Goal: Information Seeking & Learning: Learn about a topic

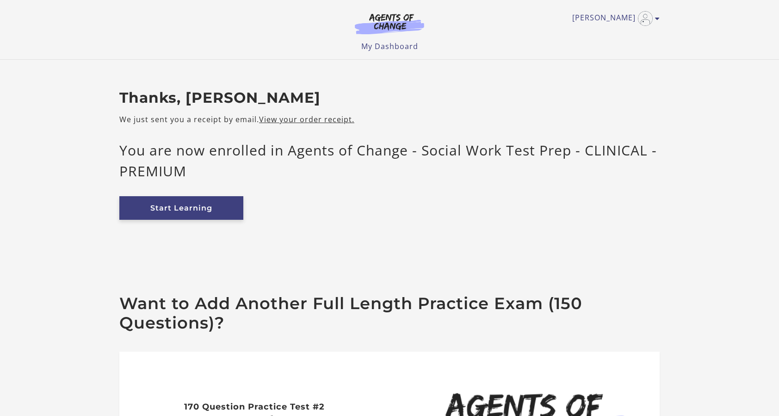
click at [206, 208] on link "Start Learning" at bounding box center [181, 208] width 124 height 24
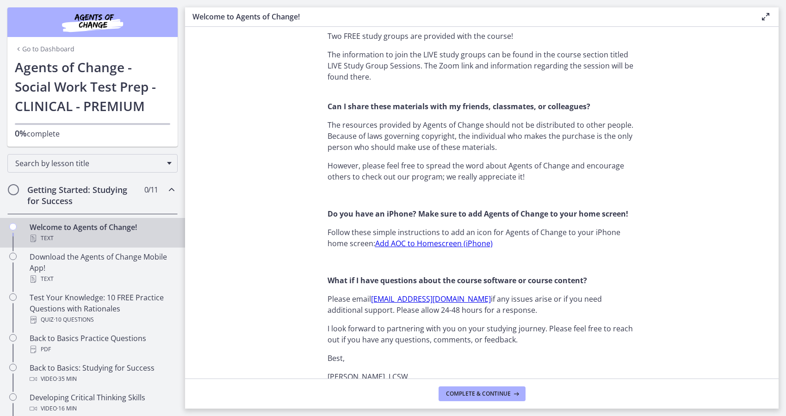
scroll to position [766, 0]
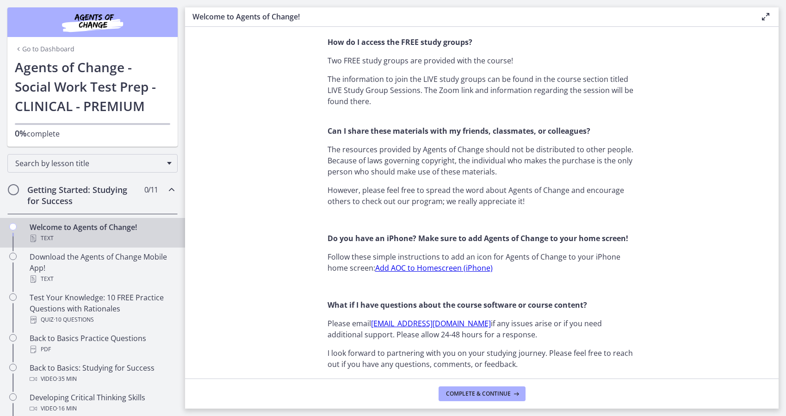
click at [395, 269] on link "Add AOC to Homescreen (iPhone)" at bounding box center [434, 268] width 118 height 10
click at [508, 396] on span "Complete & continue" at bounding box center [478, 393] width 65 height 7
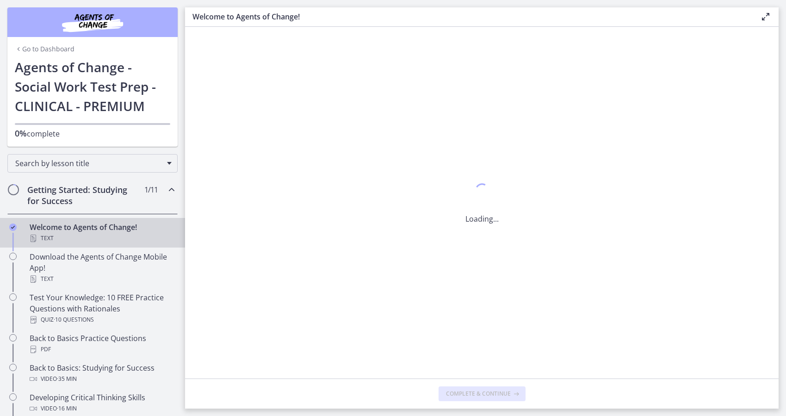
scroll to position [0, 0]
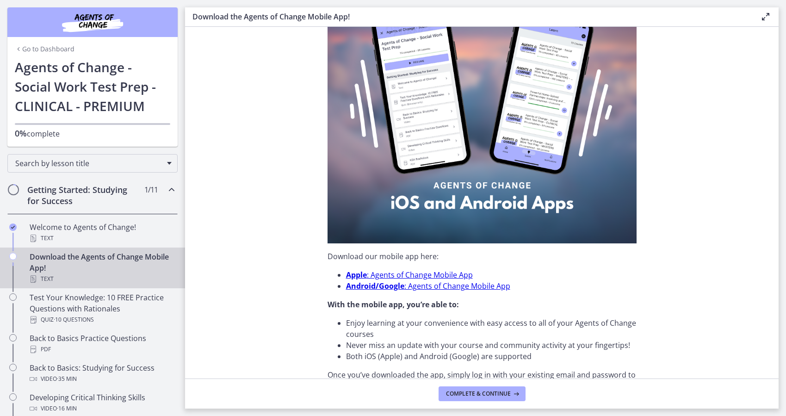
scroll to position [139, 0]
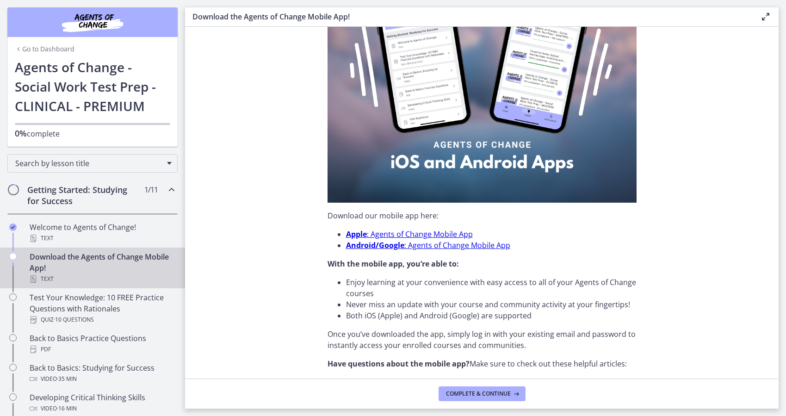
click at [406, 235] on link "Apple : Agents of Change Mobile App" at bounding box center [409, 234] width 127 height 10
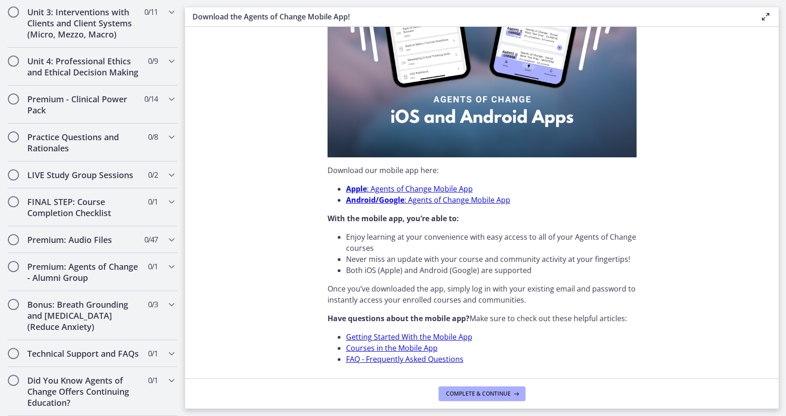
scroll to position [168, 0]
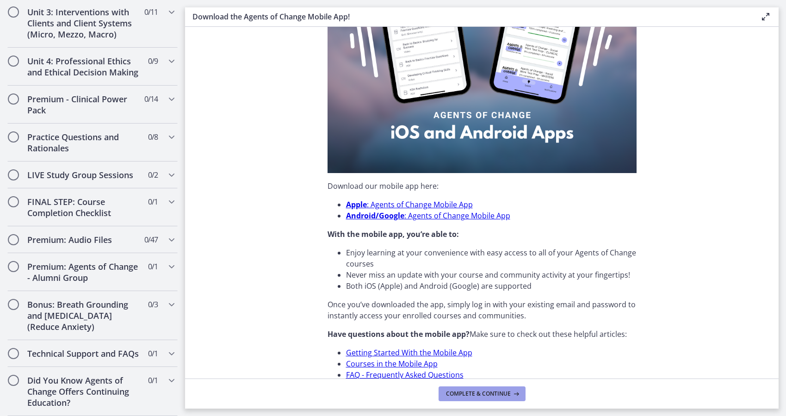
click at [457, 390] on span "Complete & continue" at bounding box center [478, 393] width 65 height 7
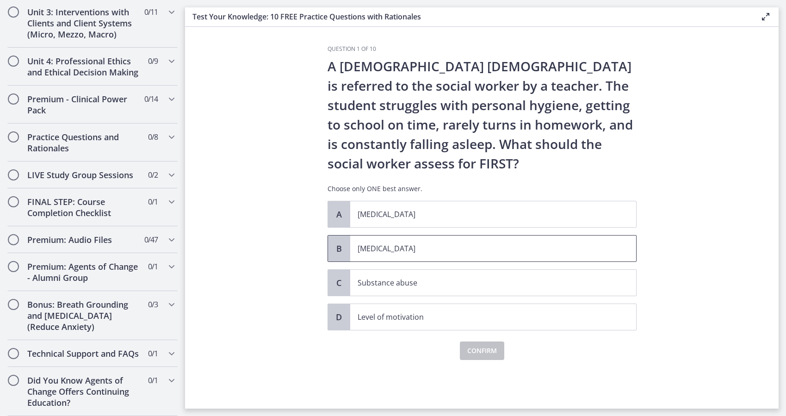
click at [462, 243] on p "[MEDICAL_DATA]" at bounding box center [484, 248] width 253 height 11
click at [488, 352] on span "Confirm" at bounding box center [482, 350] width 30 height 11
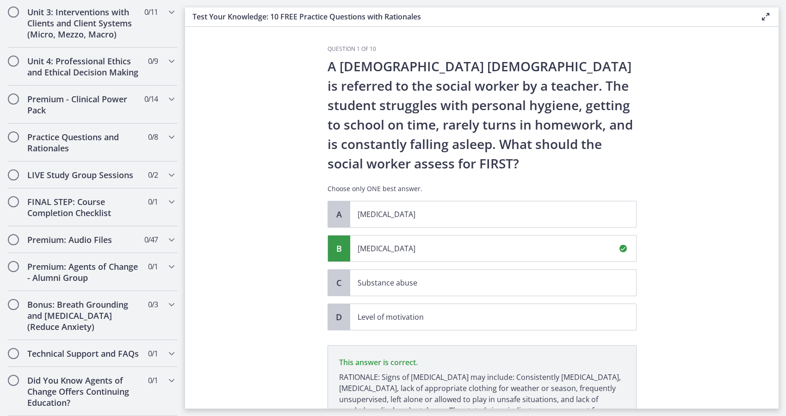
scroll to position [97, 0]
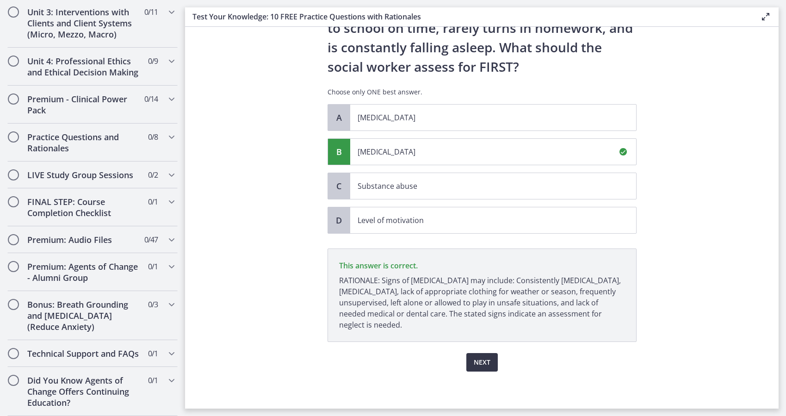
click at [491, 369] on button "Next" at bounding box center [481, 362] width 31 height 19
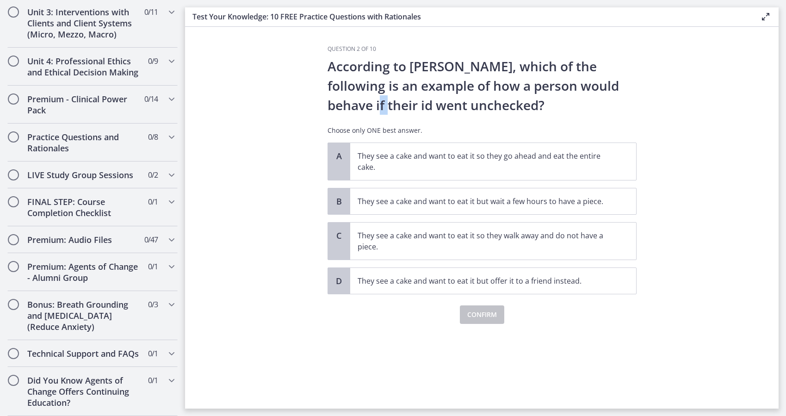
drag, startPoint x: 624, startPoint y: 85, endPoint x: 645, endPoint y: 87, distance: 21.3
click at [645, 87] on section "Question 2 of 10 According to [PERSON_NAME], which of the following is an examp…" at bounding box center [482, 218] width 594 height 382
click at [589, 167] on p "They see a cake and want to eat it so they go ahead and eat the entire cake." at bounding box center [484, 161] width 253 height 22
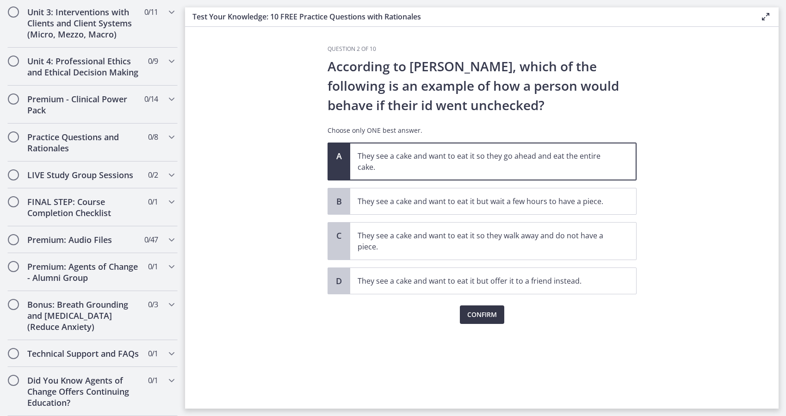
click at [484, 317] on span "Confirm" at bounding box center [482, 314] width 30 height 11
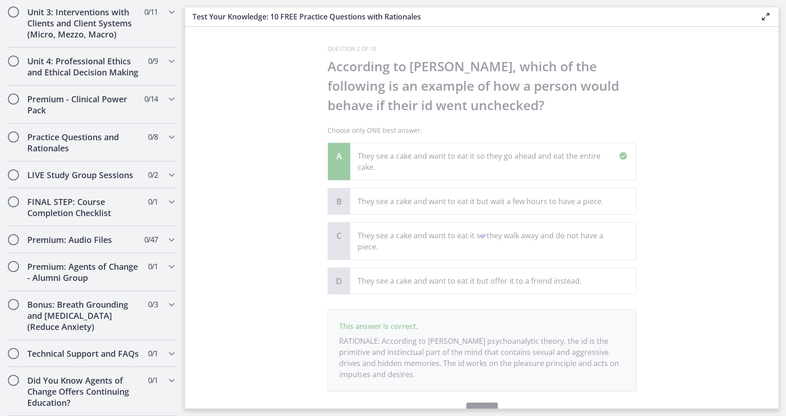
scroll to position [50, 0]
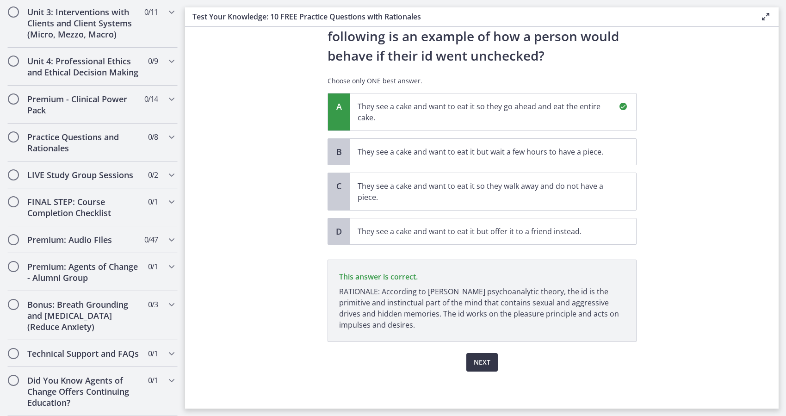
click at [481, 366] on span "Next" at bounding box center [482, 362] width 17 height 11
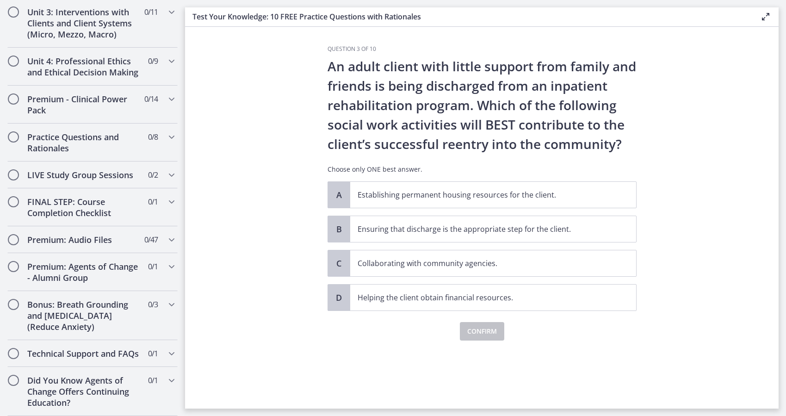
drag, startPoint x: 547, startPoint y: 157, endPoint x: 319, endPoint y: 149, distance: 227.8
click at [319, 149] on section "Question 3 of 10 An adult client with little support from family and friends is…" at bounding box center [482, 218] width 594 height 382
click at [401, 268] on p "Collaborating with community agencies." at bounding box center [484, 263] width 253 height 11
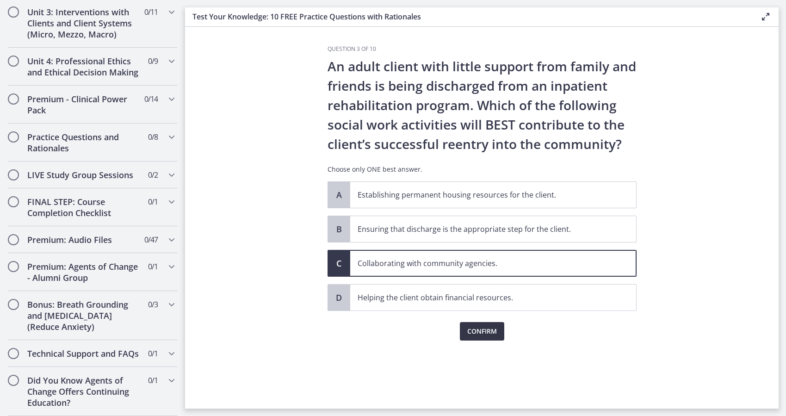
click at [483, 327] on span "Confirm" at bounding box center [482, 331] width 30 height 11
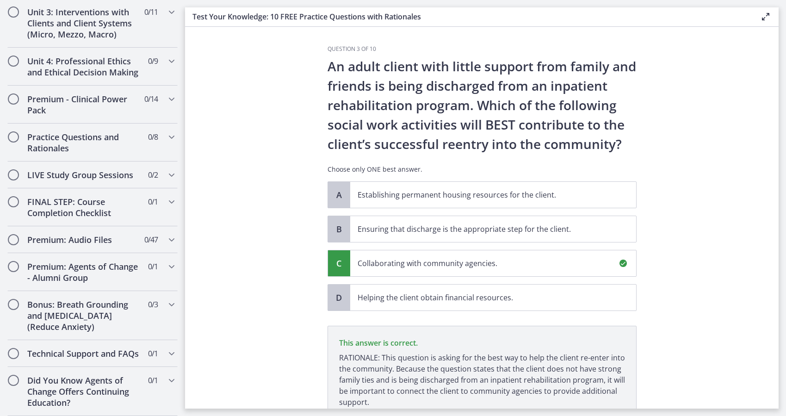
scroll to position [77, 0]
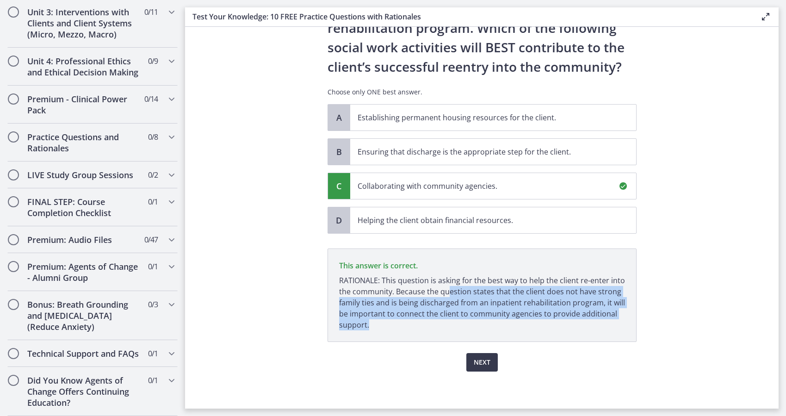
drag, startPoint x: 445, startPoint y: 291, endPoint x: 616, endPoint y: 325, distance: 175.1
click at [616, 325] on p "RATIONALE: This question is asking for the best way to help the client re-enter…" at bounding box center [482, 303] width 286 height 56
click at [523, 325] on p "RATIONALE: This question is asking for the best way to help the client re-enter…" at bounding box center [482, 303] width 286 height 56
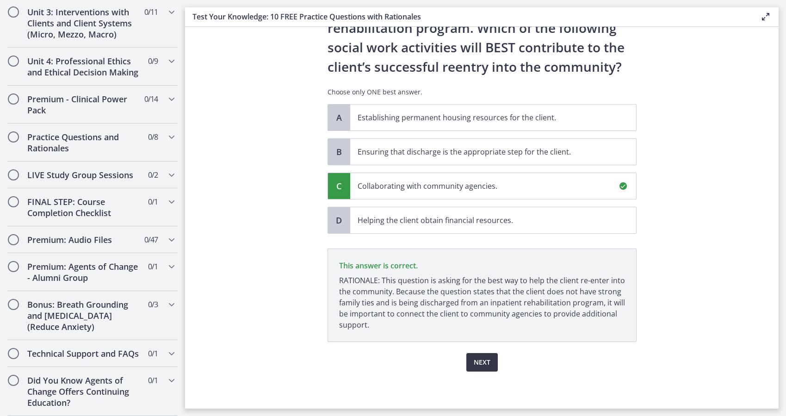
click at [486, 360] on span "Next" at bounding box center [482, 362] width 17 height 11
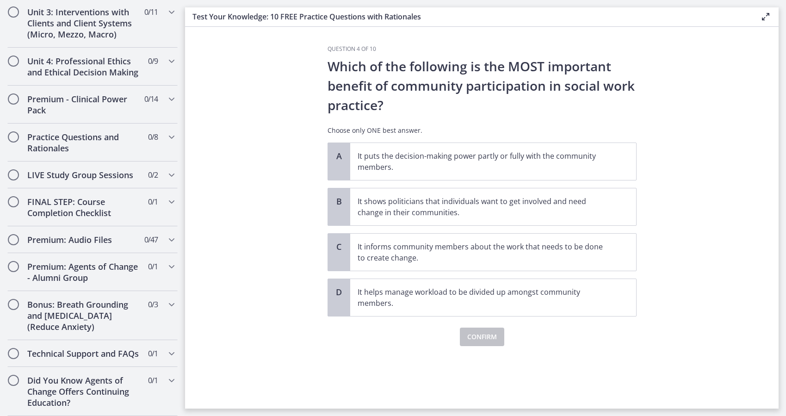
scroll to position [0, 0]
drag, startPoint x: 335, startPoint y: 67, endPoint x: 422, endPoint y: 76, distance: 87.9
click at [422, 76] on p "Which of the following is the MOST important benefit of community participation…" at bounding box center [482, 85] width 309 height 58
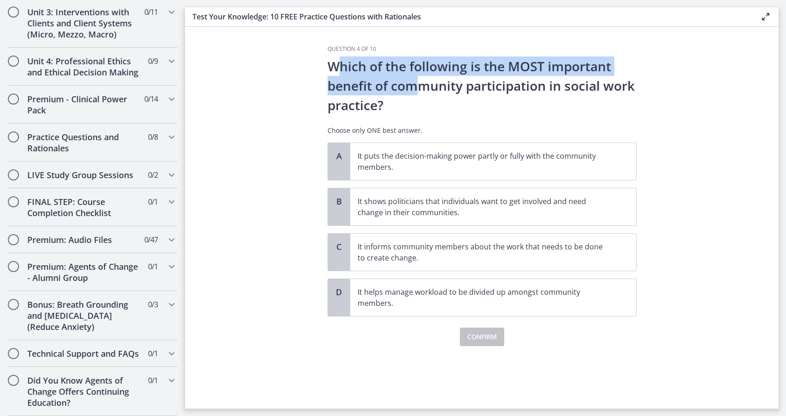
drag, startPoint x: 422, startPoint y: 76, endPoint x: 422, endPoint y: 90, distance: 13.9
click at [422, 90] on p "Which of the following is the MOST important benefit of community participation…" at bounding box center [482, 85] width 309 height 58
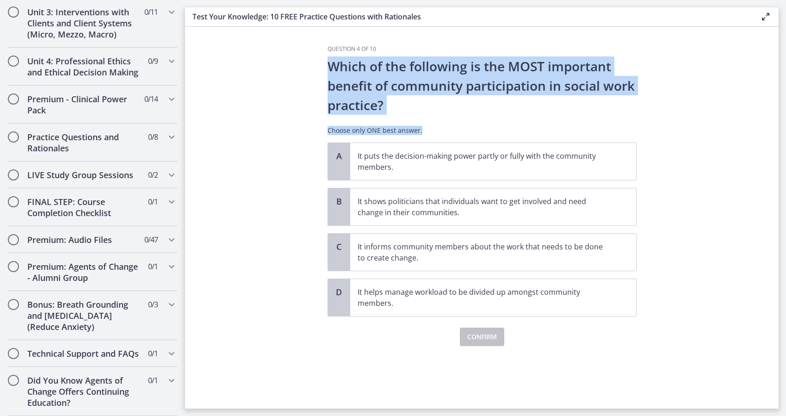
drag, startPoint x: 329, startPoint y: 68, endPoint x: 438, endPoint y: 136, distance: 128.4
click at [438, 136] on div "Which of the following is the MOST important benefit of community participation…" at bounding box center [482, 99] width 309 height 86
drag, startPoint x: 438, startPoint y: 136, endPoint x: 395, endPoint y: 95, distance: 59.2
click at [395, 95] on p "Which of the following is the MOST important benefit of community participation…" at bounding box center [482, 85] width 309 height 58
drag, startPoint x: 328, startPoint y: 64, endPoint x: 403, endPoint y: 122, distance: 94.7
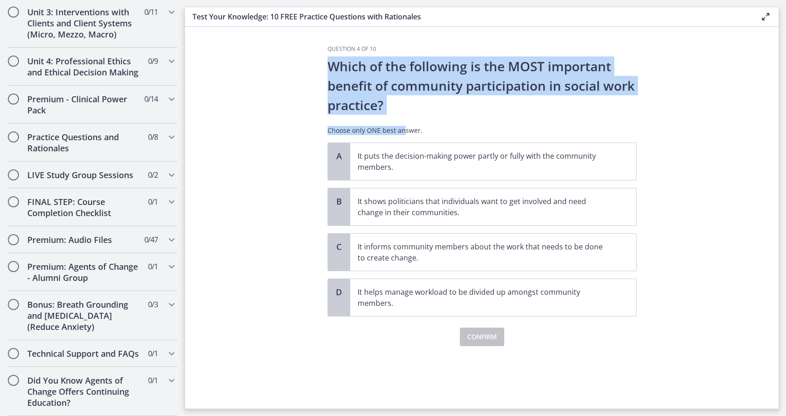
click at [403, 122] on div "Which of the following is the MOST important benefit of community participation…" at bounding box center [482, 99] width 309 height 86
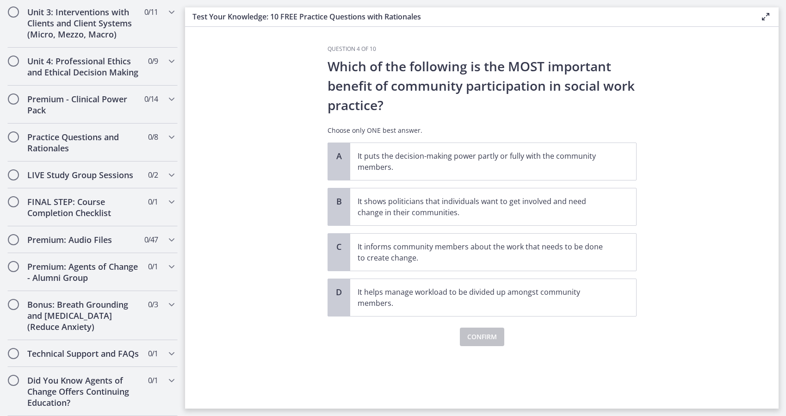
drag, startPoint x: 403, startPoint y: 122, endPoint x: 406, endPoint y: 116, distance: 6.4
click at [406, 116] on div "Which of the following is the MOST important benefit of community participation…" at bounding box center [482, 99] width 309 height 86
click at [407, 297] on p "It helps manage workload to be divided up amongst community members." at bounding box center [484, 297] width 253 height 22
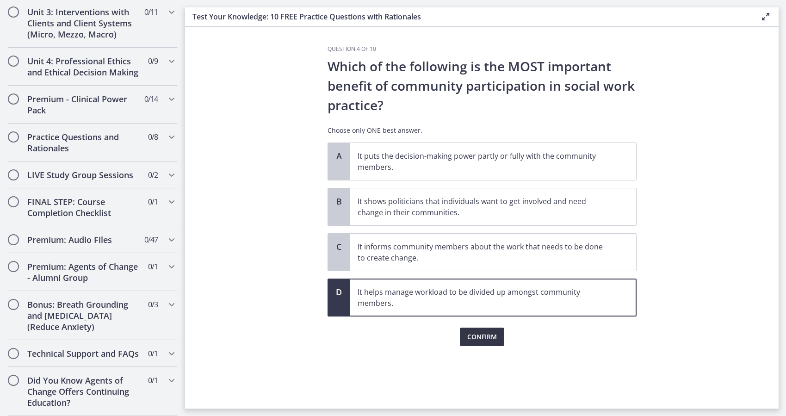
click at [472, 333] on span "Confirm" at bounding box center [482, 336] width 30 height 11
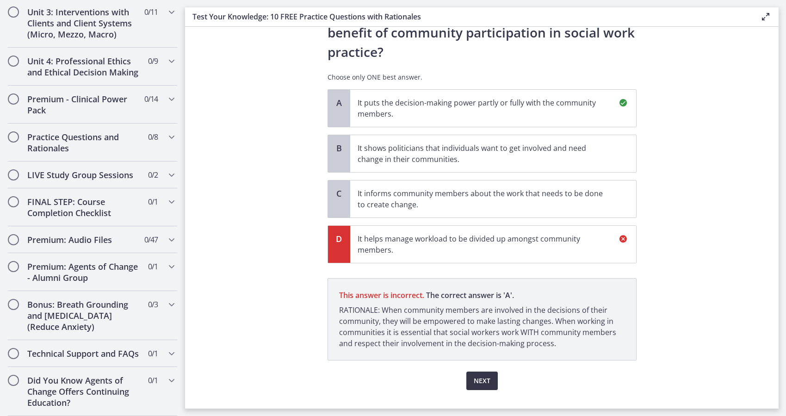
scroll to position [72, 0]
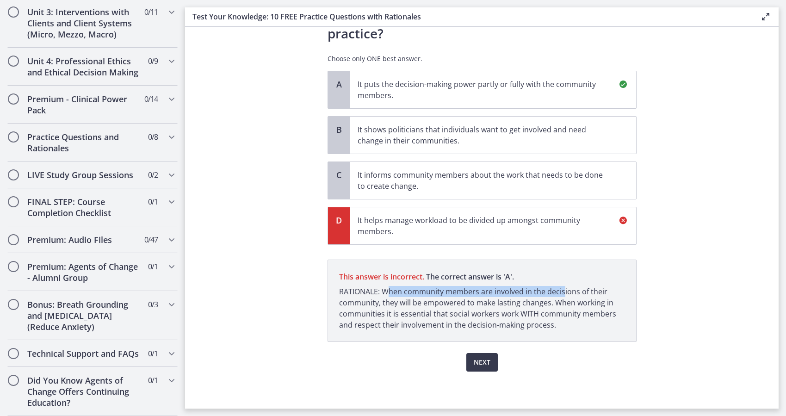
drag, startPoint x: 387, startPoint y: 291, endPoint x: 559, endPoint y: 294, distance: 172.6
click at [559, 294] on p "RATIONALE: When community members are involved in the decisions of their commun…" at bounding box center [482, 308] width 286 height 44
drag, startPoint x: 559, startPoint y: 294, endPoint x: 510, endPoint y: 307, distance: 50.8
click at [510, 307] on p "RATIONALE: When community members are involved in the decisions of their commun…" at bounding box center [482, 308] width 286 height 44
drag, startPoint x: 350, startPoint y: 304, endPoint x: 552, endPoint y: 305, distance: 201.7
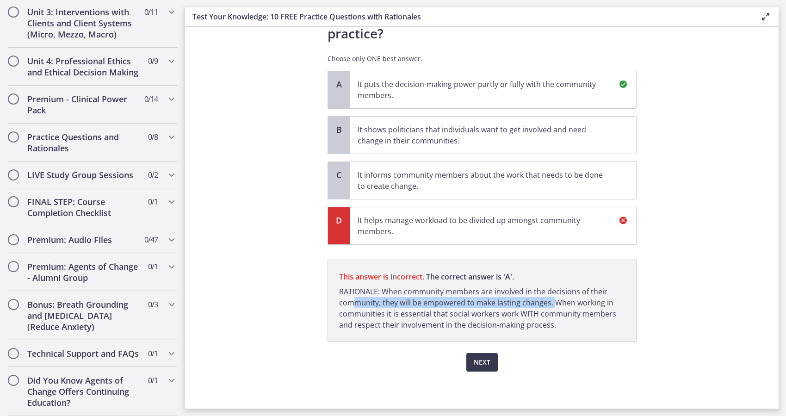
click at [552, 305] on p "RATIONALE: When community members are involved in the decisions of their commun…" at bounding box center [482, 308] width 286 height 44
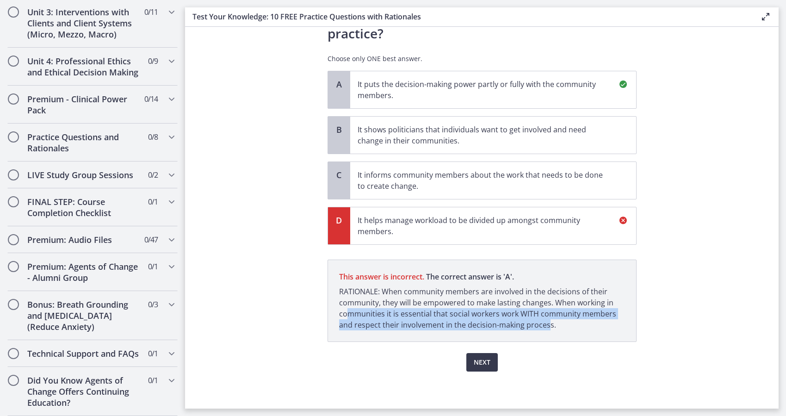
drag, startPoint x: 347, startPoint y: 312, endPoint x: 545, endPoint y: 322, distance: 198.3
click at [545, 322] on p "RATIONALE: When community members are involved in the decisions of their commun…" at bounding box center [482, 308] width 286 height 44
drag, startPoint x: 545, startPoint y: 322, endPoint x: 486, endPoint y: 365, distance: 73.1
click at [486, 365] on span "Next" at bounding box center [482, 362] width 17 height 11
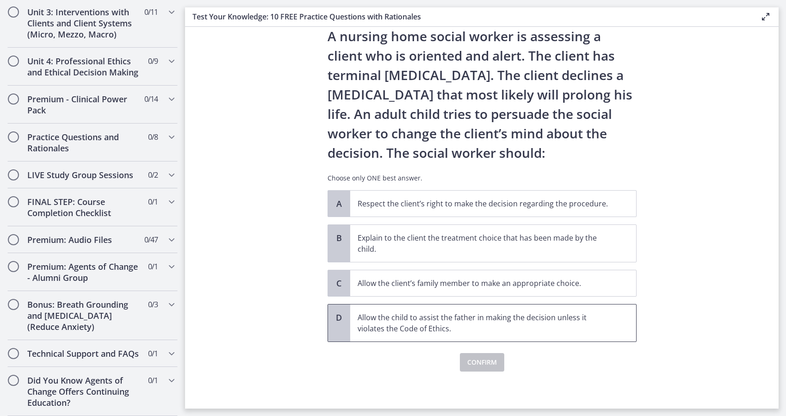
scroll to position [0, 0]
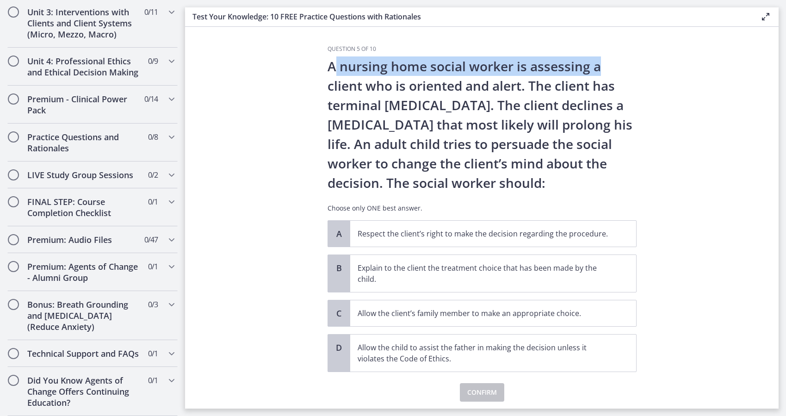
drag, startPoint x: 330, startPoint y: 64, endPoint x: 602, endPoint y: 73, distance: 272.2
click at [602, 73] on p "A nursing home social worker is assessing a client who is oriented and alert. T…" at bounding box center [482, 124] width 309 height 136
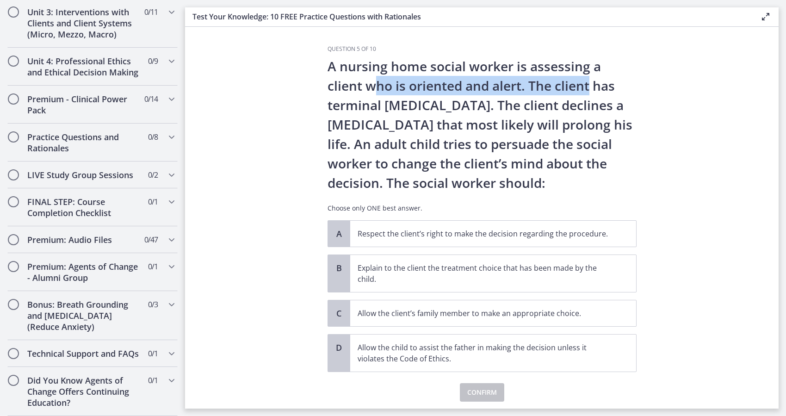
drag, startPoint x: 369, startPoint y: 88, endPoint x: 587, endPoint y: 93, distance: 218.0
click at [587, 93] on p "A nursing home social worker is assessing a client who is oriented and alert. T…" at bounding box center [482, 124] width 309 height 136
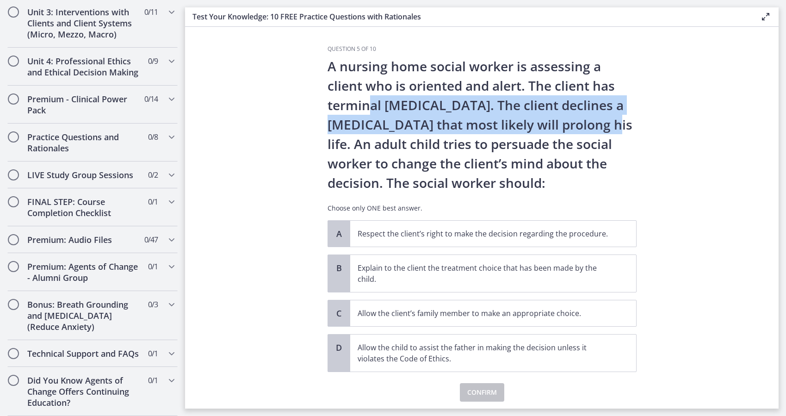
drag, startPoint x: 366, startPoint y: 108, endPoint x: 600, endPoint y: 124, distance: 234.6
click at [600, 124] on p "A nursing home social worker is assessing a client who is oriented and alert. T…" at bounding box center [482, 124] width 309 height 136
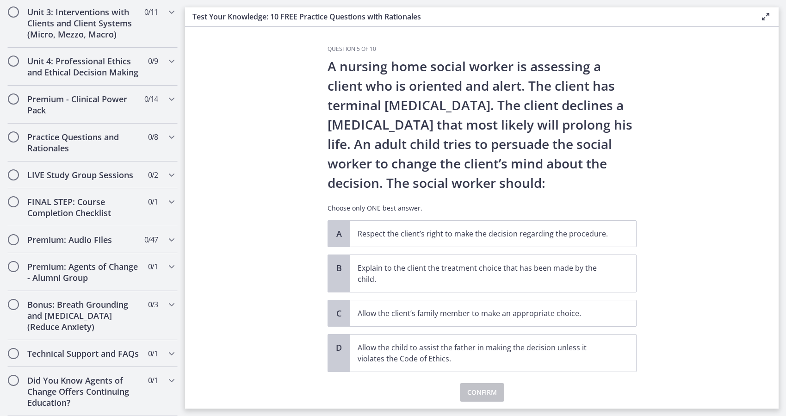
click at [375, 141] on p "A nursing home social worker is assessing a client who is oriented and alert. T…" at bounding box center [482, 124] width 309 height 136
drag, startPoint x: 379, startPoint y: 136, endPoint x: 584, endPoint y: 122, distance: 205.0
click at [584, 122] on p "A nursing home social worker is assessing a client who is oriented and alert. T…" at bounding box center [482, 124] width 309 height 136
click at [408, 150] on p "A nursing home social worker is assessing a client who is oriented and alert. T…" at bounding box center [482, 124] width 309 height 136
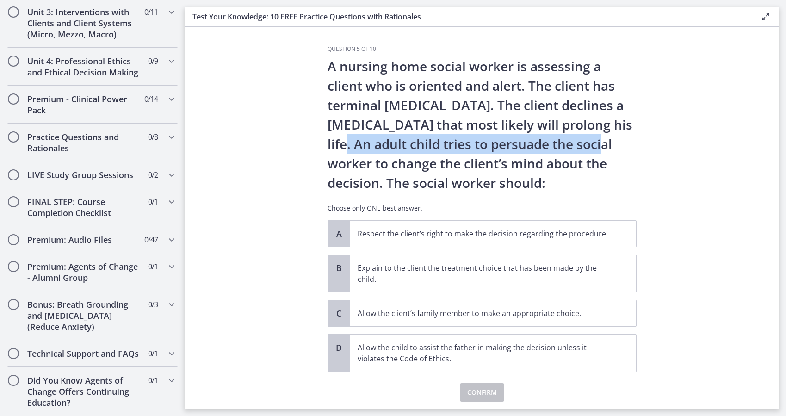
drag, startPoint x: 342, startPoint y: 144, endPoint x: 602, endPoint y: 146, distance: 260.0
click at [602, 146] on p "A nursing home social worker is assessing a client who is oriented and alert. T…" at bounding box center [482, 124] width 309 height 136
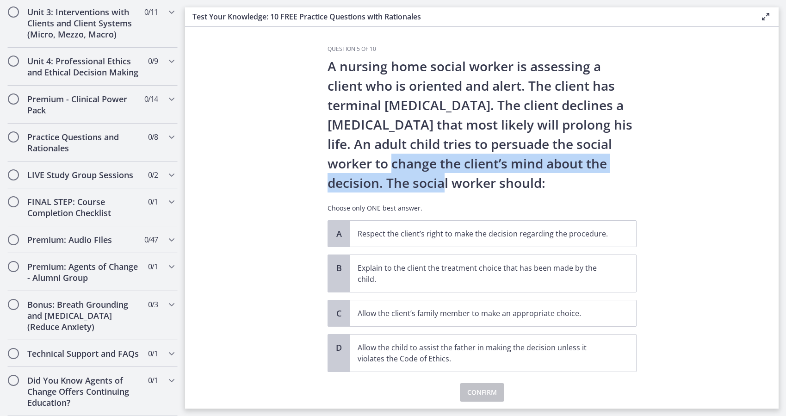
drag, startPoint x: 381, startPoint y: 166, endPoint x: 415, endPoint y: 184, distance: 38.9
click at [415, 184] on p "A nursing home social worker is assessing a client who is oriented and alert. T…" at bounding box center [482, 124] width 309 height 136
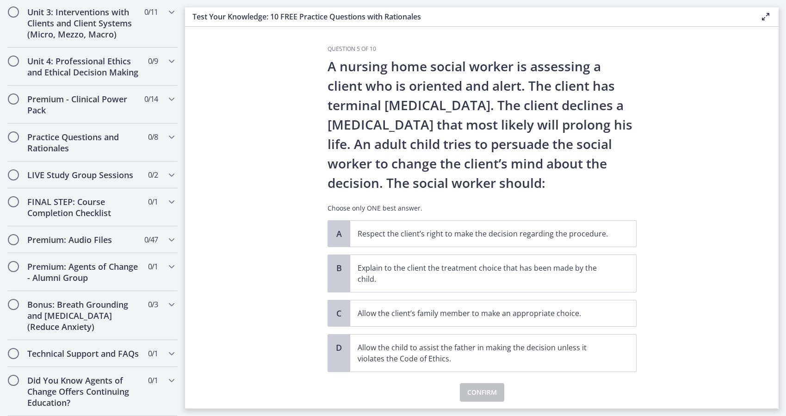
drag, startPoint x: 415, startPoint y: 184, endPoint x: 445, endPoint y: 184, distance: 29.2
click at [445, 184] on p "A nursing home social worker is assessing a client who is oriented and alert. T…" at bounding box center [482, 124] width 309 height 136
click at [468, 238] on p "Respect the client’s right to make the decision regarding the procedure." at bounding box center [484, 233] width 253 height 11
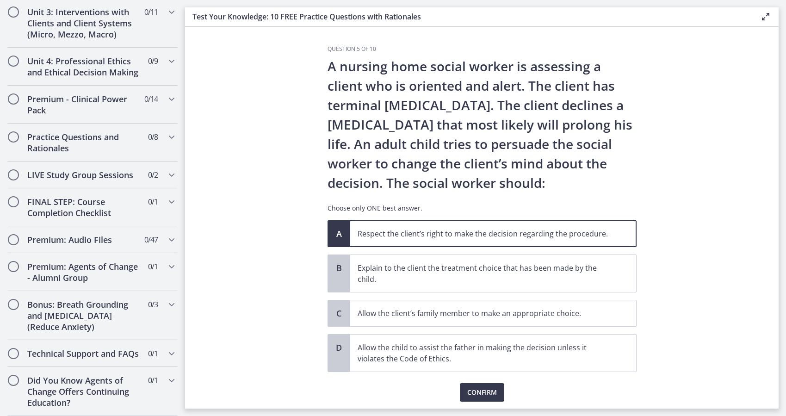
scroll to position [30, 0]
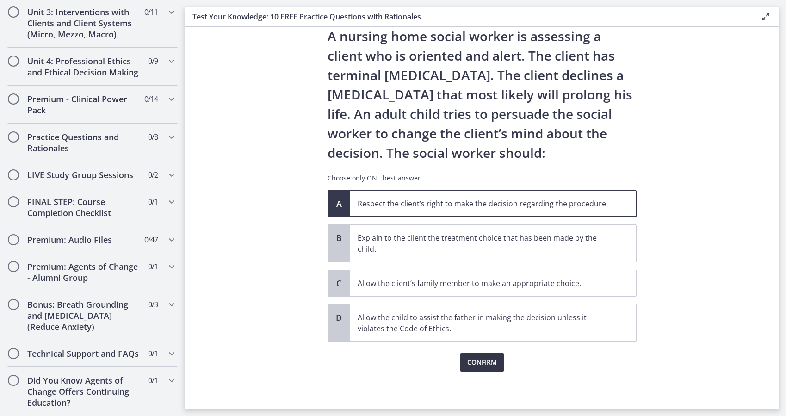
click at [488, 366] on span "Confirm" at bounding box center [482, 362] width 30 height 11
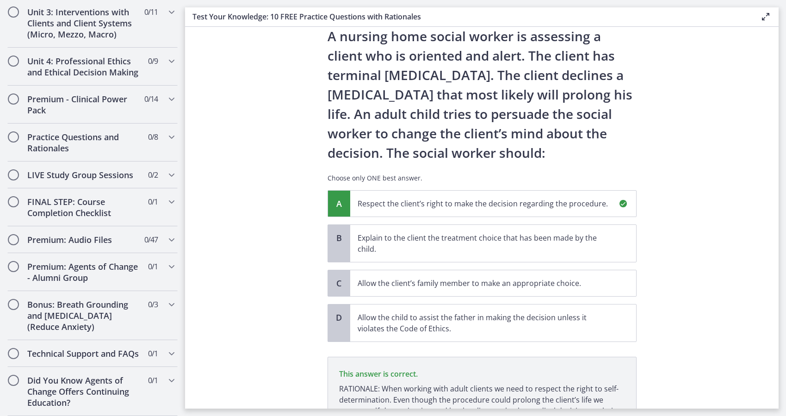
scroll to position [127, 0]
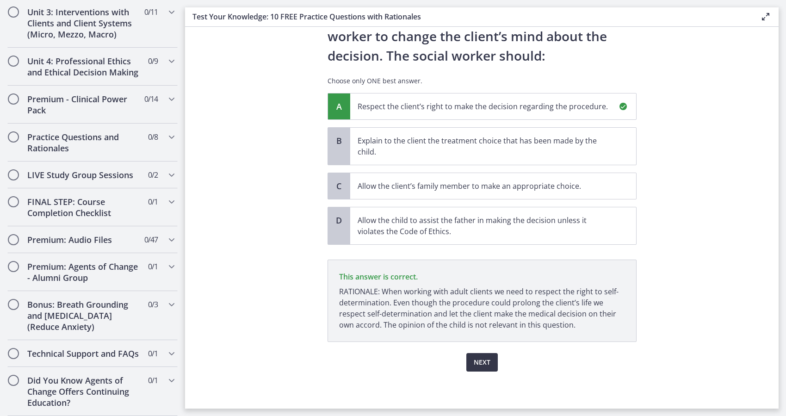
click at [485, 366] on span "Next" at bounding box center [482, 362] width 17 height 11
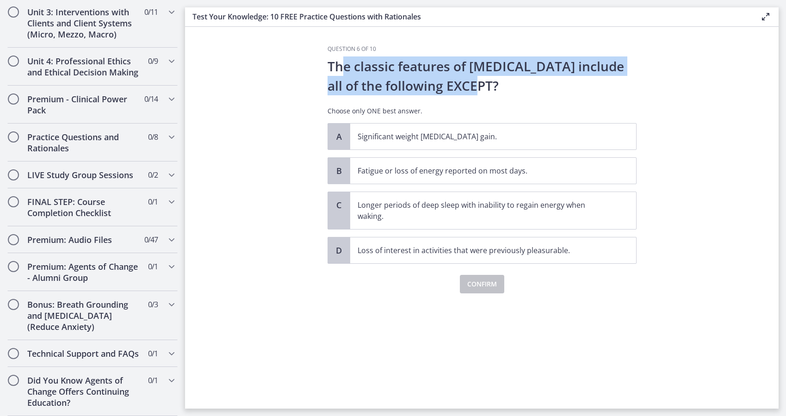
drag, startPoint x: 341, startPoint y: 68, endPoint x: 607, endPoint y: 81, distance: 265.9
click at [607, 81] on p "The classic features of [MEDICAL_DATA] include all of the following EXCEPT?" at bounding box center [482, 75] width 309 height 39
click at [496, 93] on p "The classic features of [MEDICAL_DATA] include all of the following EXCEPT?" at bounding box center [482, 75] width 309 height 39
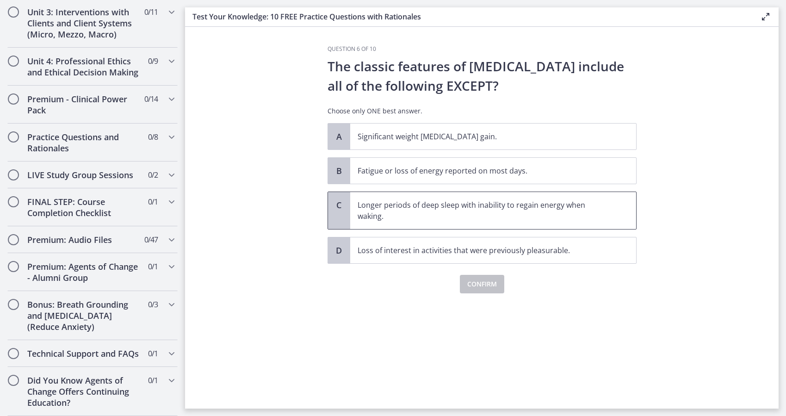
click at [439, 214] on p "Longer periods of deep sleep with inability to regain energy when waking." at bounding box center [484, 210] width 253 height 22
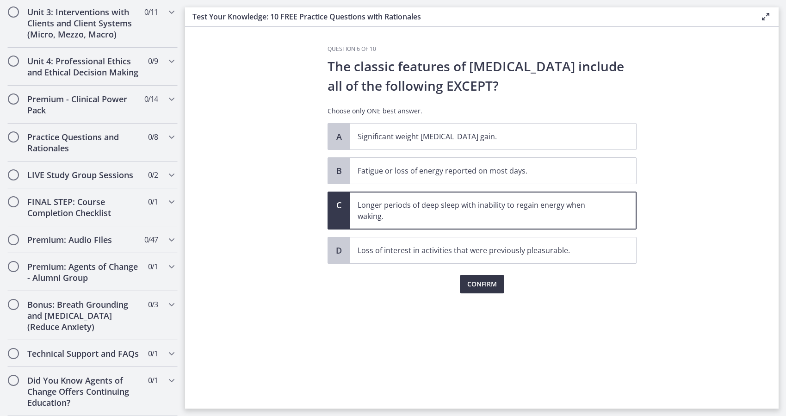
click at [476, 282] on span "Confirm" at bounding box center [482, 284] width 30 height 11
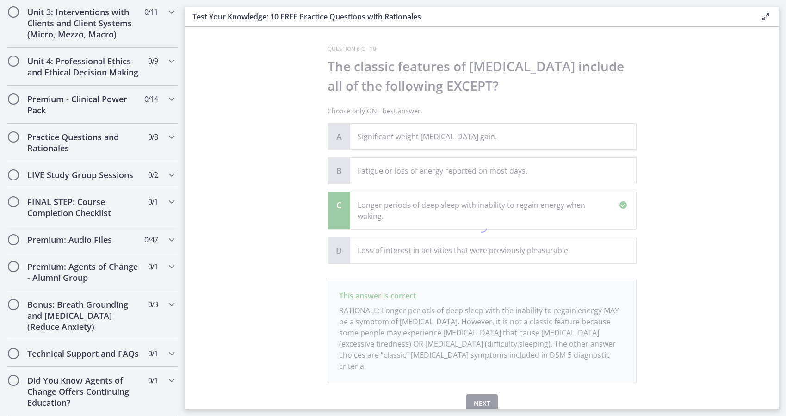
scroll to position [30, 0]
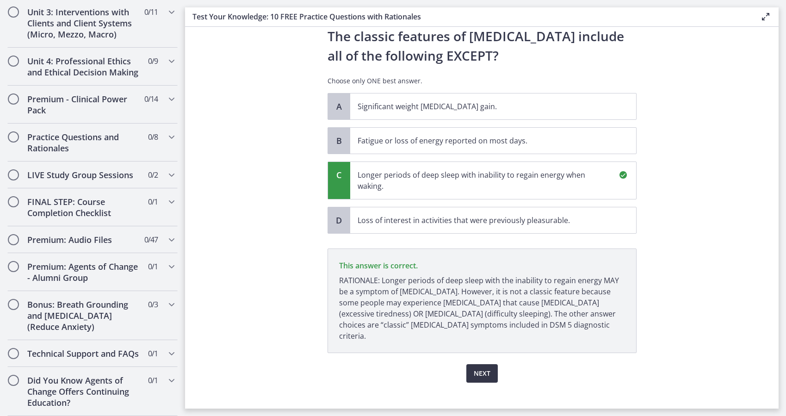
click at [477, 368] on span "Next" at bounding box center [482, 373] width 17 height 11
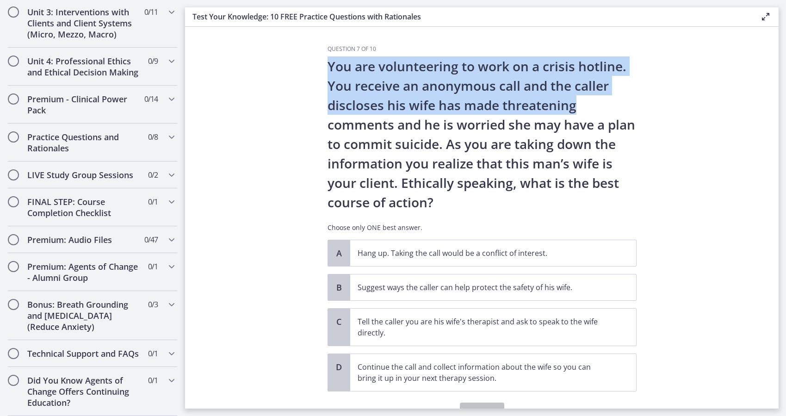
drag, startPoint x: 326, startPoint y: 64, endPoint x: 607, endPoint y: 99, distance: 283.0
click at [607, 99] on p "You are volunteering to work on a crisis hotline. You receive an anonymous call…" at bounding box center [482, 133] width 309 height 155
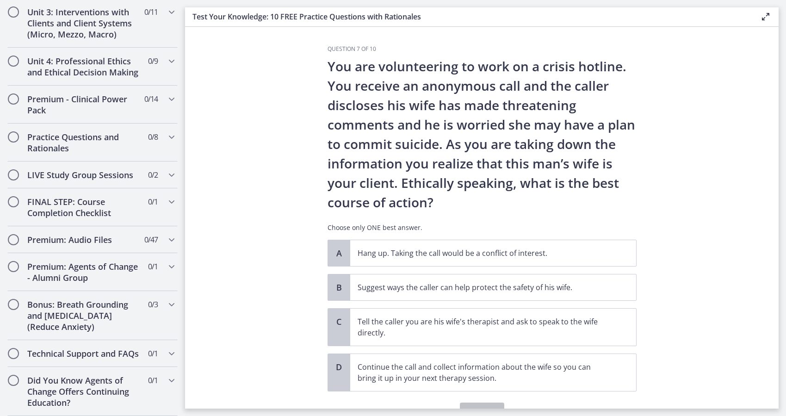
click at [516, 120] on p "You are volunteering to work on a crisis hotline. You receive an anonymous call…" at bounding box center [482, 133] width 309 height 155
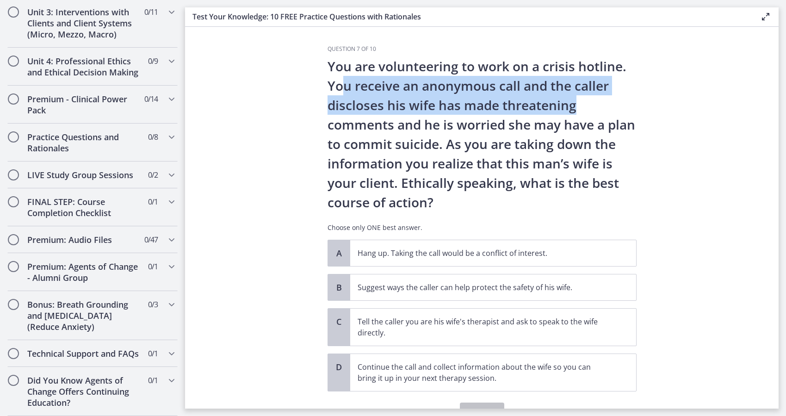
drag, startPoint x: 341, startPoint y: 85, endPoint x: 593, endPoint y: 102, distance: 252.3
click at [593, 102] on p "You are volunteering to work on a crisis hotline. You receive an anonymous call…" at bounding box center [482, 133] width 309 height 155
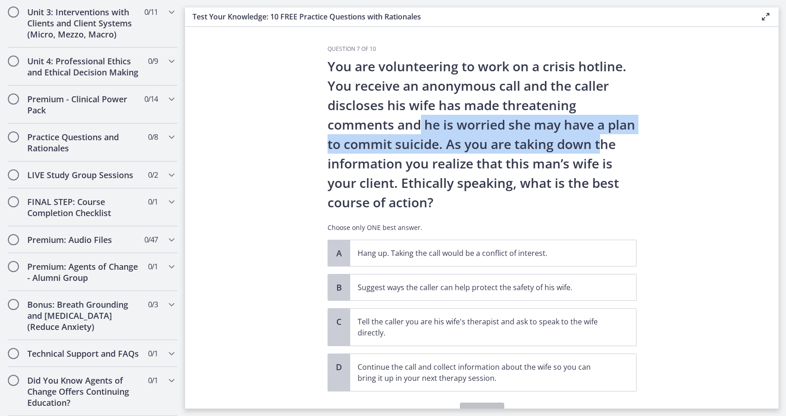
drag, startPoint x: 417, startPoint y: 129, endPoint x: 599, endPoint y: 142, distance: 182.3
click at [599, 142] on p "You are volunteering to work on a crisis hotline. You receive an anonymous call…" at bounding box center [482, 133] width 309 height 155
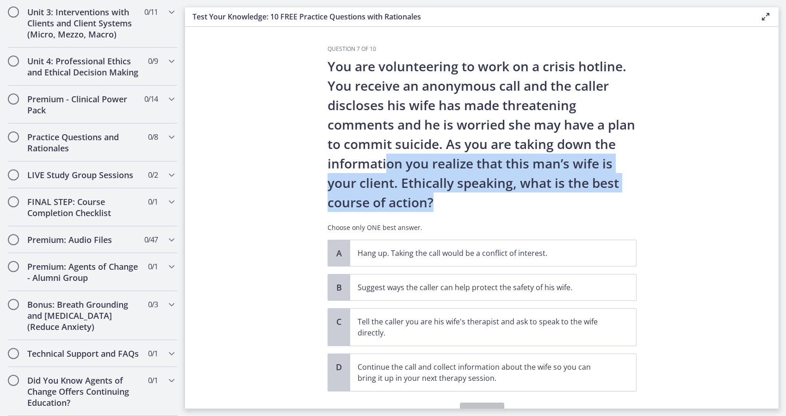
drag, startPoint x: 384, startPoint y: 167, endPoint x: 534, endPoint y: 201, distance: 154.0
click at [534, 201] on p "You are volunteering to work on a crisis hotline. You receive an anonymous call…" at bounding box center [482, 133] width 309 height 155
drag, startPoint x: 534, startPoint y: 201, endPoint x: 529, endPoint y: 202, distance: 5.6
click at [529, 202] on p "You are volunteering to work on a crisis hotline. You receive an anonymous call…" at bounding box center [482, 133] width 309 height 155
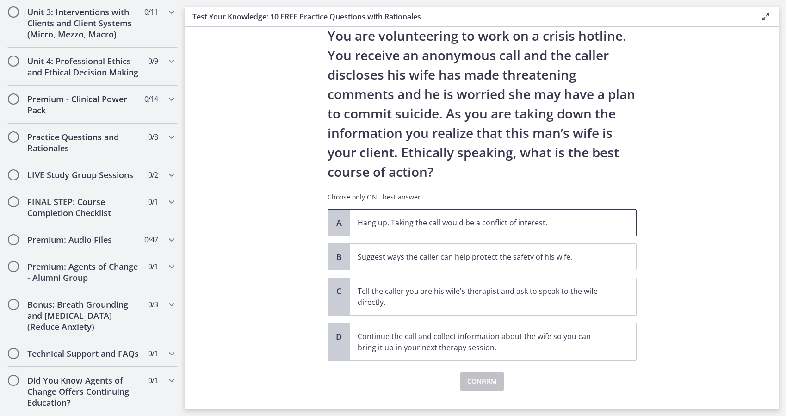
scroll to position [50, 0]
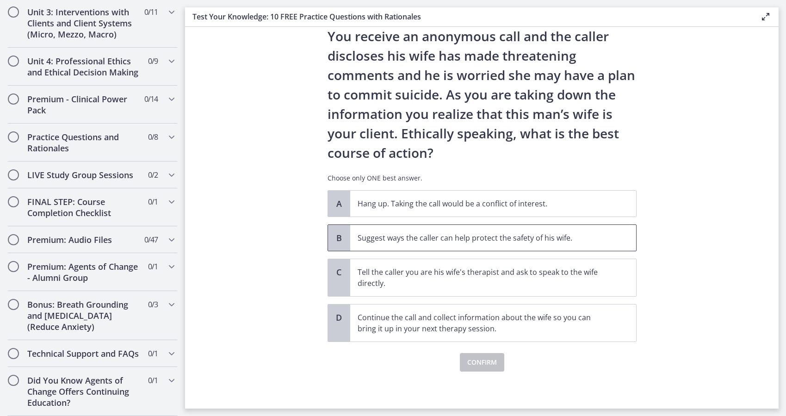
click at [426, 243] on p "Suggest ways the caller can help protect the safety of his wife." at bounding box center [484, 237] width 253 height 11
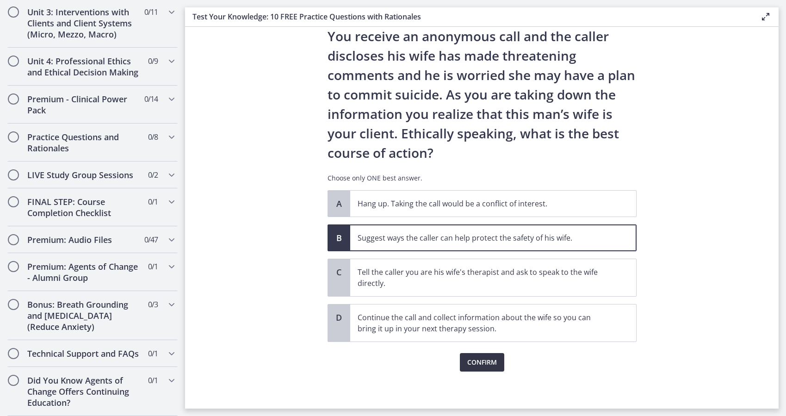
click at [473, 360] on span "Confirm" at bounding box center [482, 362] width 30 height 11
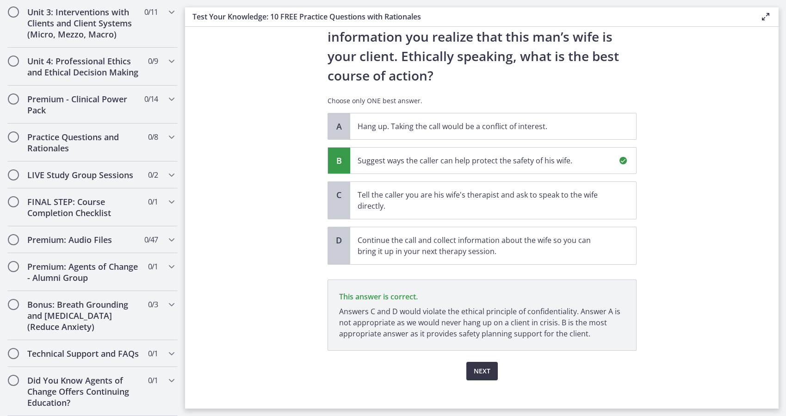
scroll to position [136, 0]
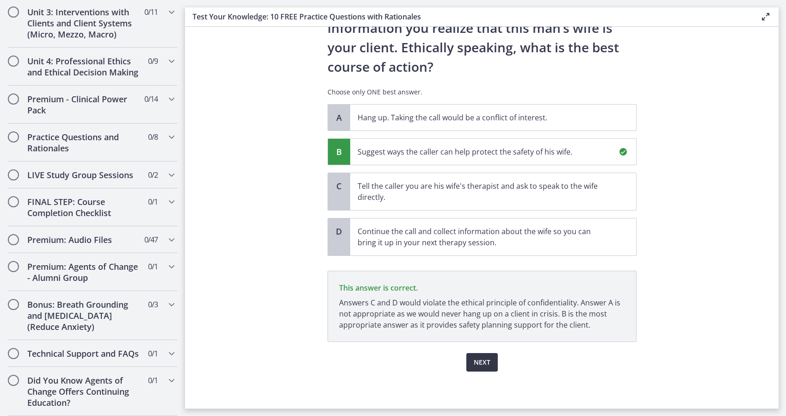
click at [475, 363] on span "Next" at bounding box center [482, 362] width 17 height 11
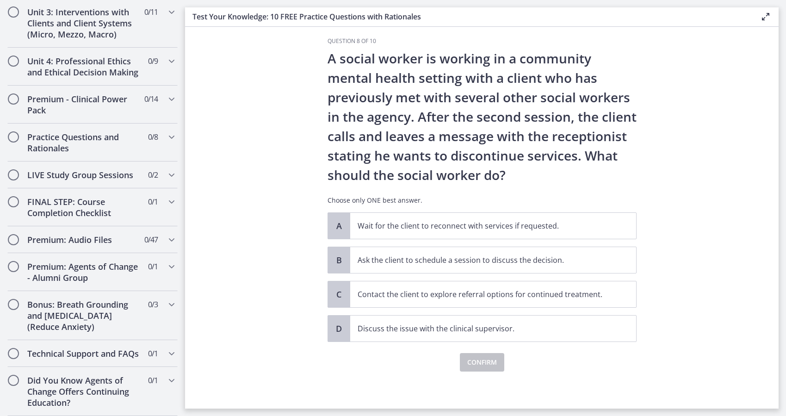
scroll to position [0, 0]
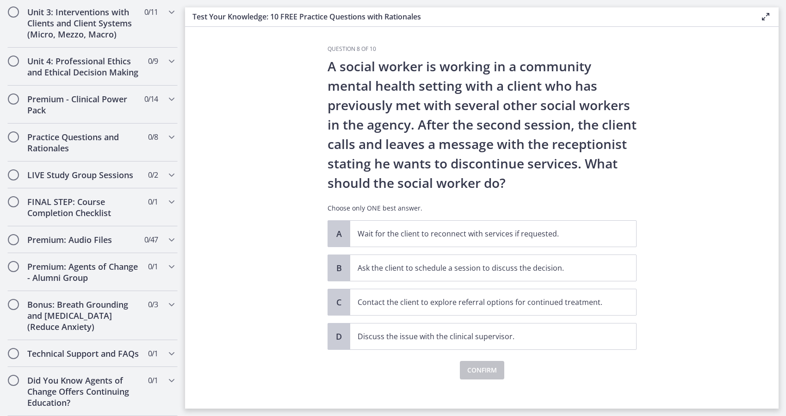
drag, startPoint x: 554, startPoint y: 72, endPoint x: 428, endPoint y: 80, distance: 126.1
click at [428, 80] on p "A social worker is working in a community mental health setting with a client w…" at bounding box center [482, 124] width 309 height 136
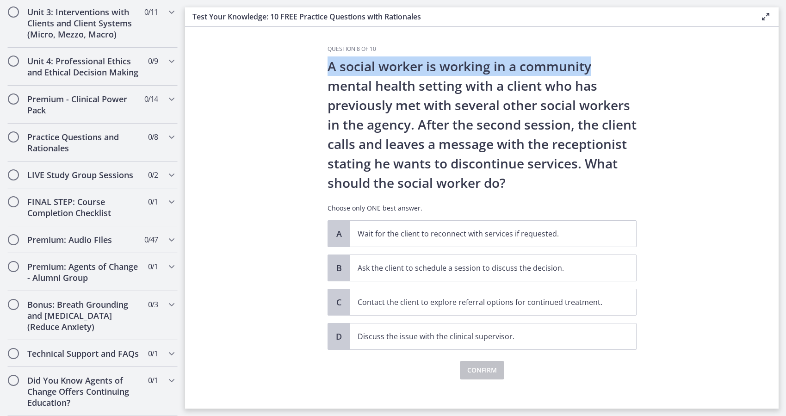
drag, startPoint x: 327, startPoint y: 69, endPoint x: 600, endPoint y: 71, distance: 273.4
click at [600, 71] on p "A social worker is working in a community mental health setting with a client w…" at bounding box center [482, 124] width 309 height 136
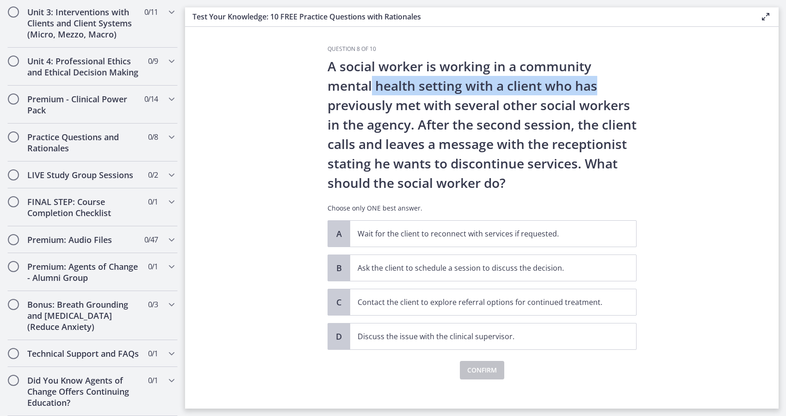
drag, startPoint x: 369, startPoint y: 86, endPoint x: 604, endPoint y: 89, distance: 235.1
click at [604, 89] on p "A social worker is working in a community mental health setting with a client w…" at bounding box center [482, 124] width 309 height 136
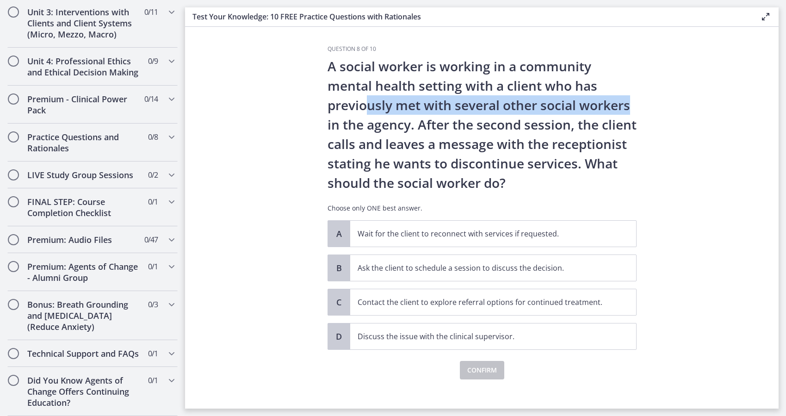
drag, startPoint x: 369, startPoint y: 107, endPoint x: 625, endPoint y: 108, distance: 255.9
click at [625, 108] on p "A social worker is working in a community mental health setting with a client w…" at bounding box center [482, 124] width 309 height 136
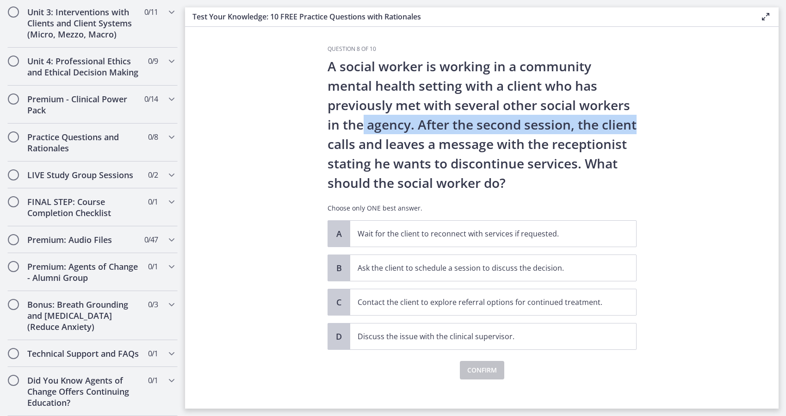
drag, startPoint x: 361, startPoint y: 125, endPoint x: 634, endPoint y: 128, distance: 273.0
click at [634, 128] on div "Question 8 of 10 A social worker is working in a community mental health settin…" at bounding box center [482, 226] width 324 height 363
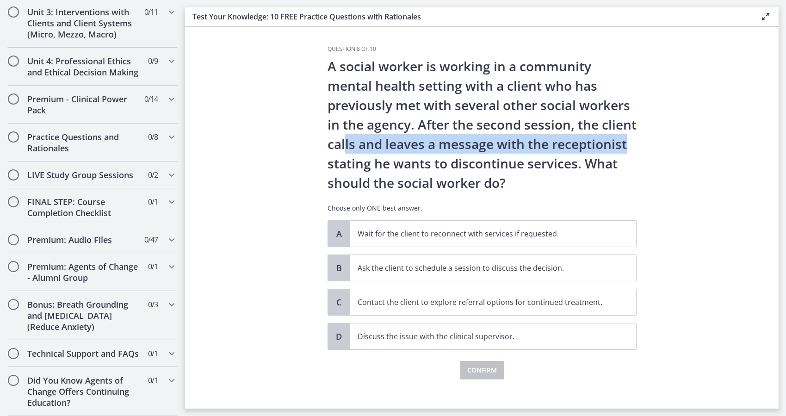
drag, startPoint x: 341, startPoint y: 144, endPoint x: 632, endPoint y: 146, distance: 291.5
click at [632, 146] on p "A social worker is working in a community mental health setting with a client w…" at bounding box center [482, 124] width 309 height 136
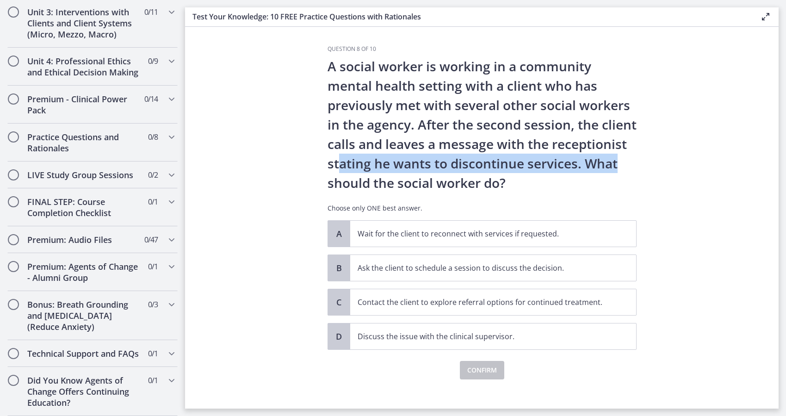
drag, startPoint x: 337, startPoint y: 164, endPoint x: 612, endPoint y: 165, distance: 274.8
click at [612, 165] on p "A social worker is working in a community mental health setting with a client w…" at bounding box center [482, 124] width 309 height 136
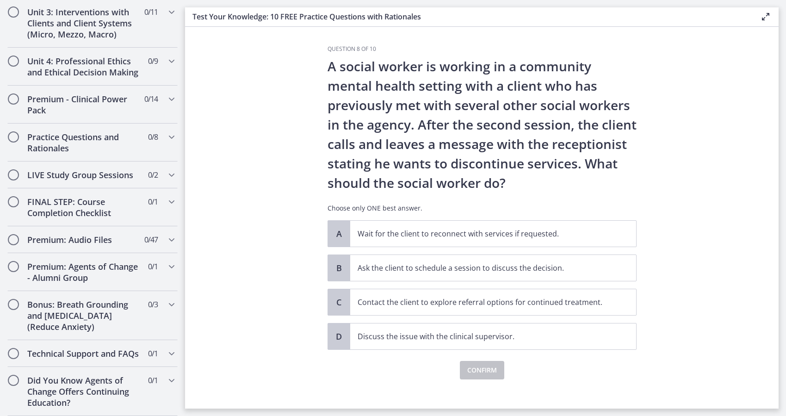
click at [328, 176] on p "A social worker is working in a community mental health setting with a client w…" at bounding box center [482, 124] width 309 height 136
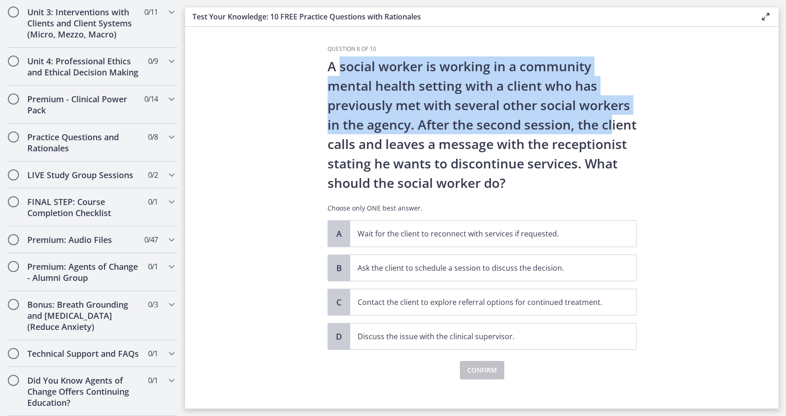
drag, startPoint x: 338, startPoint y: 65, endPoint x: 608, endPoint y: 133, distance: 278.3
click at [608, 133] on p "A social worker is working in a community mental health setting with a client w…" at bounding box center [482, 124] width 309 height 136
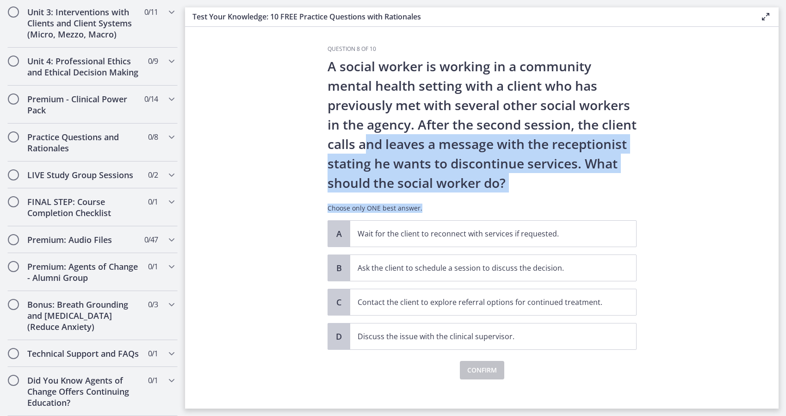
drag, startPoint x: 360, startPoint y: 146, endPoint x: 585, endPoint y: 192, distance: 230.0
click at [585, 192] on div "A social worker is working in a community mental health setting with a client w…" at bounding box center [482, 138] width 309 height 164
drag, startPoint x: 585, startPoint y: 192, endPoint x: 537, endPoint y: 193, distance: 48.1
click at [537, 193] on div "A social worker is working in a community mental health setting with a client w…" at bounding box center [482, 138] width 309 height 164
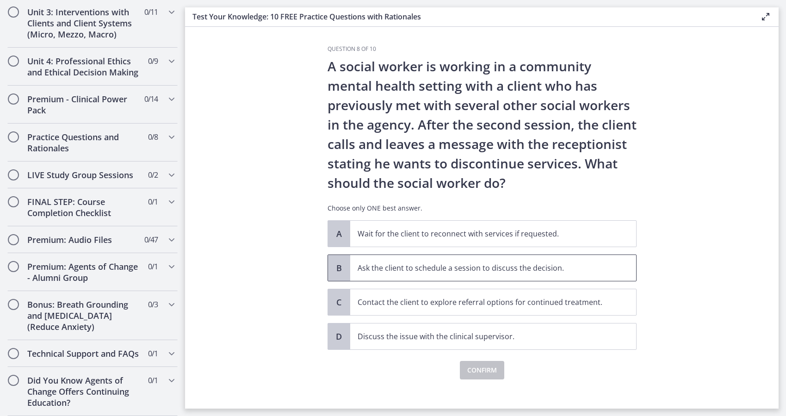
click at [409, 275] on span "Ask the client to schedule a session to discuss the decision." at bounding box center [493, 268] width 286 height 26
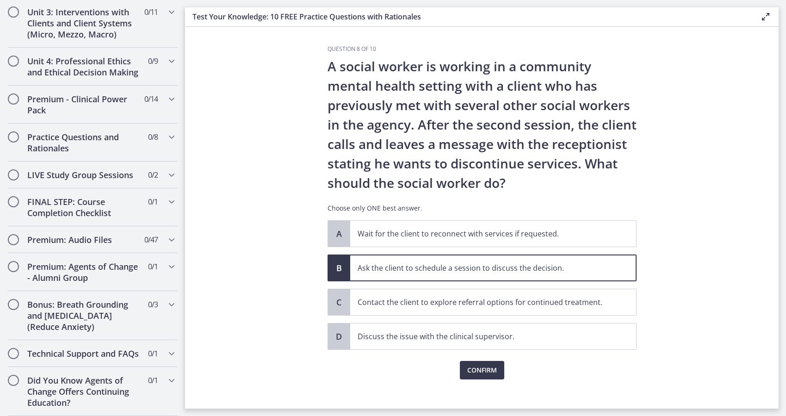
click at [489, 380] on div "Question 8 of 10 A social worker is working in a community mental health settin…" at bounding box center [482, 226] width 324 height 363
click at [490, 378] on button "Confirm" at bounding box center [482, 370] width 44 height 19
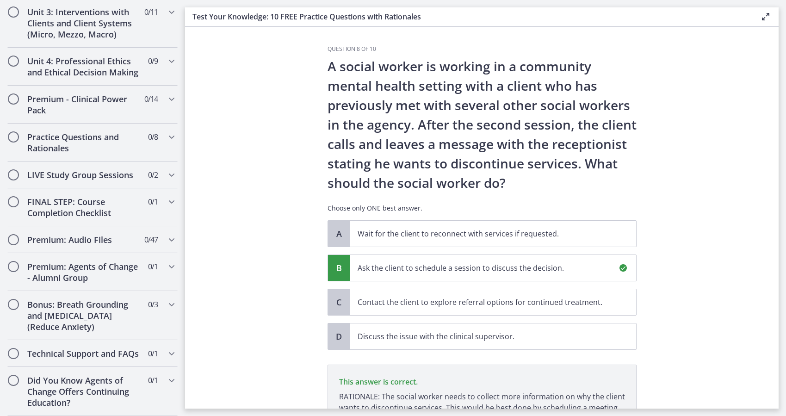
scroll to position [116, 0]
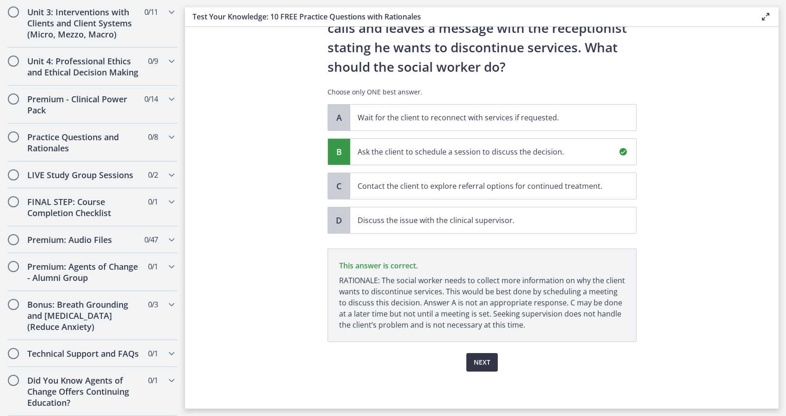
click at [467, 367] on button "Next" at bounding box center [481, 362] width 31 height 19
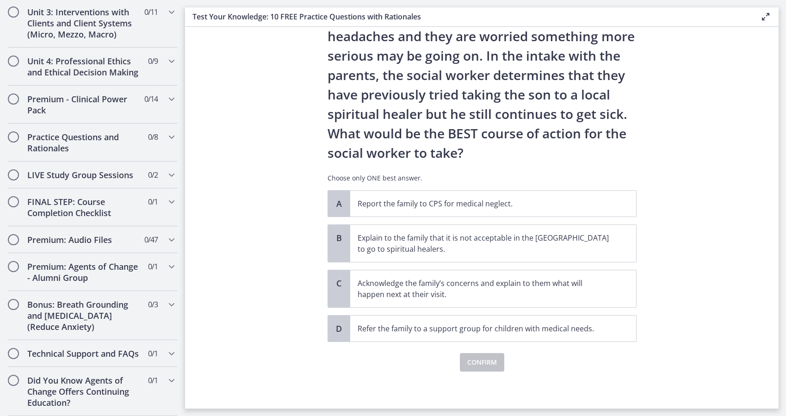
scroll to position [0, 0]
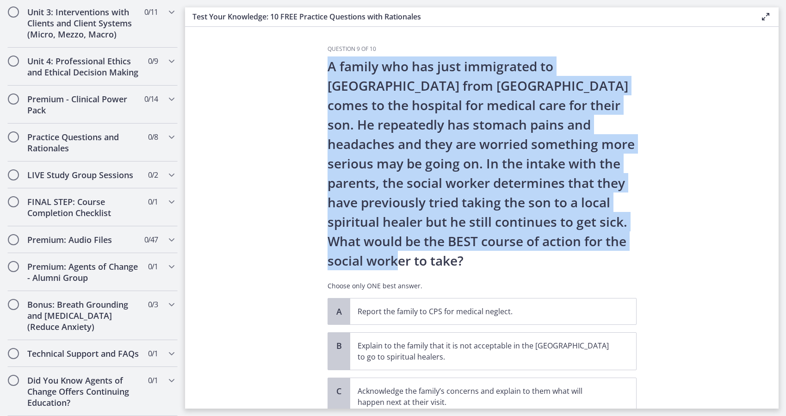
drag, startPoint x: 322, startPoint y: 67, endPoint x: 438, endPoint y: 252, distance: 218.7
click at [438, 252] on div "Question 9 of 10 A family who has just immigrated to [GEOGRAPHIC_DATA] from [GE…" at bounding box center [482, 226] width 324 height 363
drag, startPoint x: 438, startPoint y: 252, endPoint x: 398, endPoint y: 265, distance: 42.1
click at [398, 265] on p "A family who has just immigrated to [GEOGRAPHIC_DATA] from [GEOGRAPHIC_DATA] co…" at bounding box center [482, 163] width 309 height 214
drag, startPoint x: 360, startPoint y: 257, endPoint x: 320, endPoint y: 71, distance: 189.8
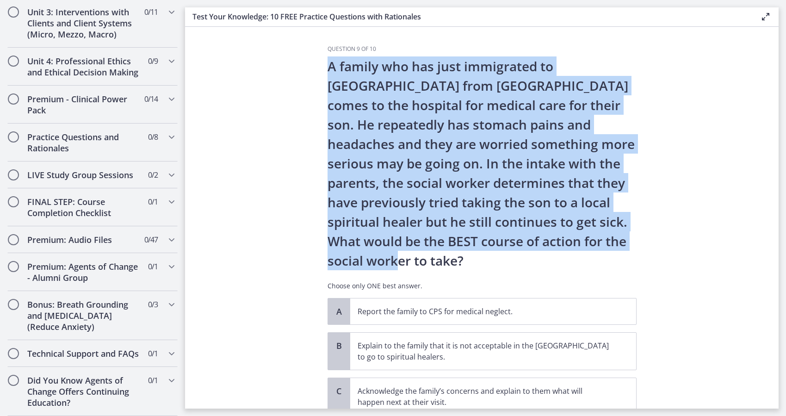
click at [320, 71] on div "Question 9 of 10 A family who has just immigrated to [GEOGRAPHIC_DATA] from [GE…" at bounding box center [482, 226] width 324 height 363
drag, startPoint x: 320, startPoint y: 71, endPoint x: 311, endPoint y: 86, distance: 17.1
click at [311, 86] on section "Question 9 of 10 A family who has just immigrated to [GEOGRAPHIC_DATA] from [GE…" at bounding box center [482, 218] width 594 height 382
drag, startPoint x: 326, startPoint y: 67, endPoint x: 595, endPoint y: 260, distance: 331.3
click at [595, 260] on p "A family who has just immigrated to [GEOGRAPHIC_DATA] from [GEOGRAPHIC_DATA] co…" at bounding box center [482, 163] width 309 height 214
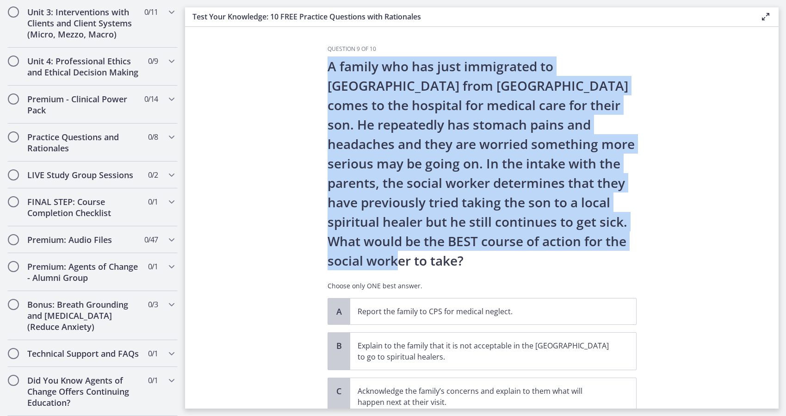
click at [594, 263] on p "A family who has just immigrated to [GEOGRAPHIC_DATA] from [GEOGRAPHIC_DATA] co…" at bounding box center [482, 163] width 309 height 214
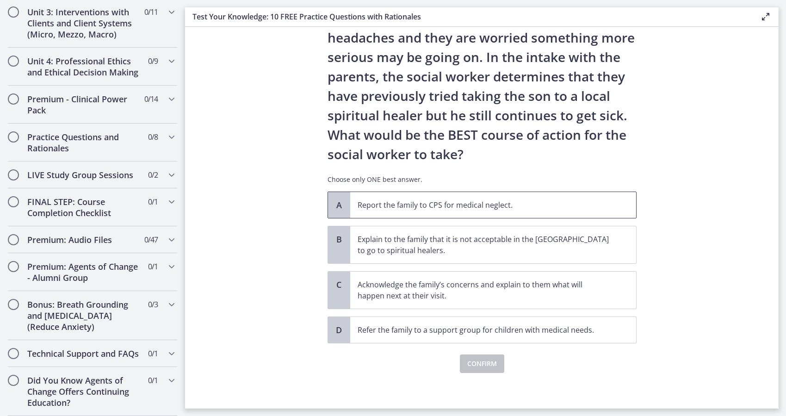
scroll to position [108, 0]
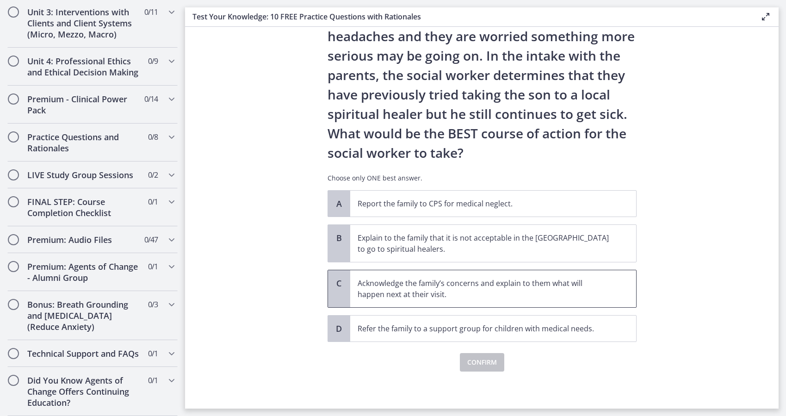
click at [444, 293] on p "Acknowledge the family’s concerns and explain to them what will happen next at …" at bounding box center [484, 289] width 253 height 22
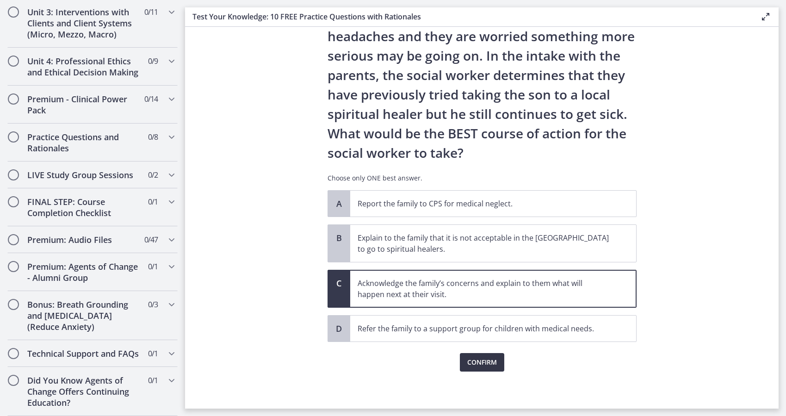
click at [470, 364] on span "Confirm" at bounding box center [482, 362] width 30 height 11
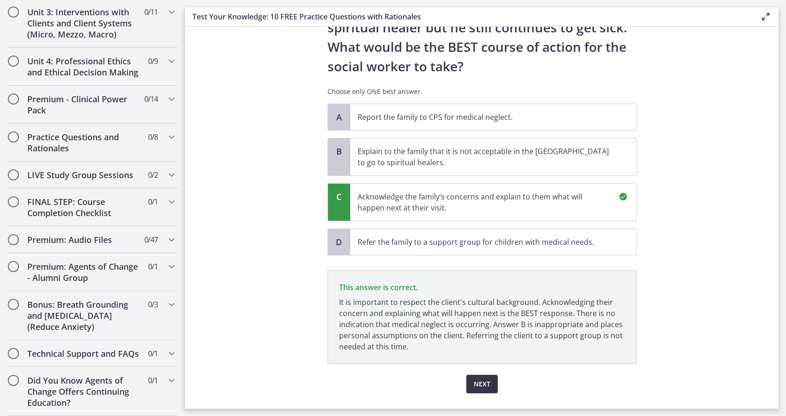
scroll to position [216, 0]
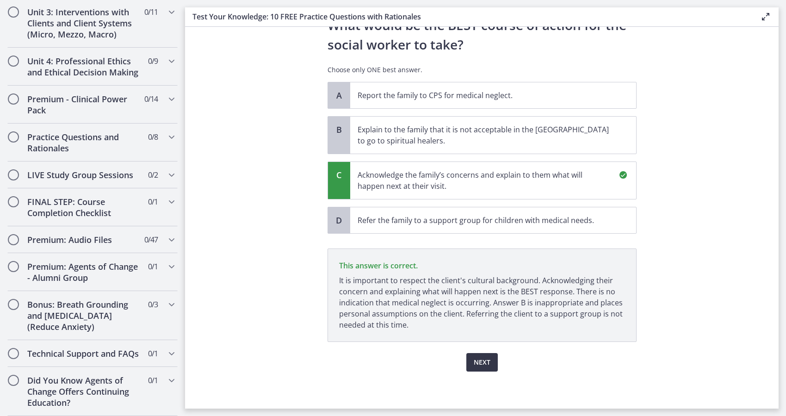
click at [483, 366] on span "Next" at bounding box center [482, 362] width 17 height 11
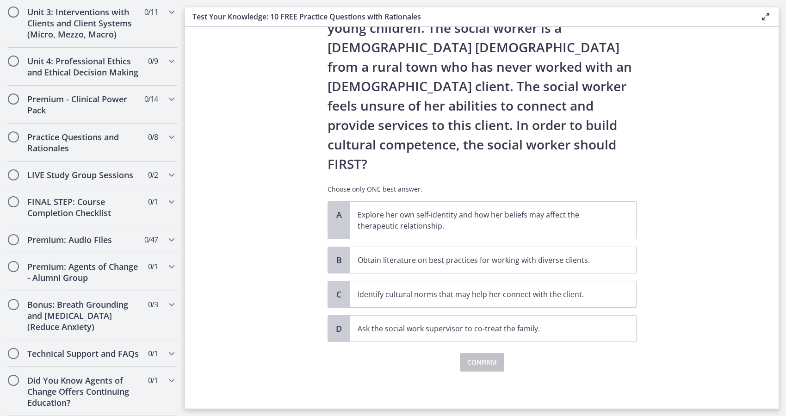
scroll to position [0, 0]
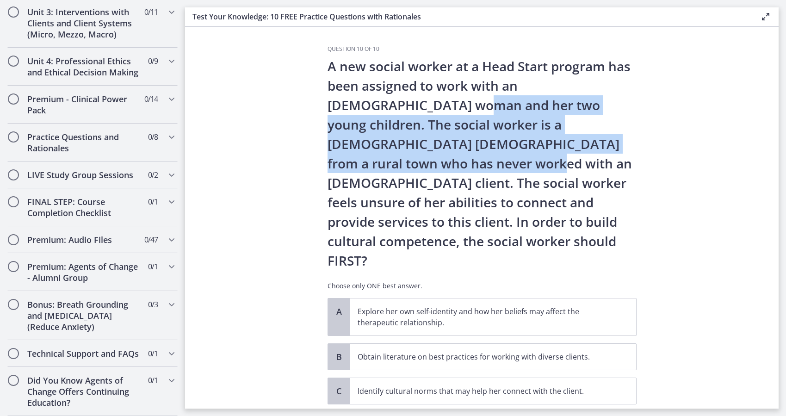
drag, startPoint x: 360, startPoint y: 107, endPoint x: 604, endPoint y: 139, distance: 245.4
click at [604, 139] on p "A new social worker at a Head Start program has been assigned to work with an […" at bounding box center [482, 163] width 309 height 214
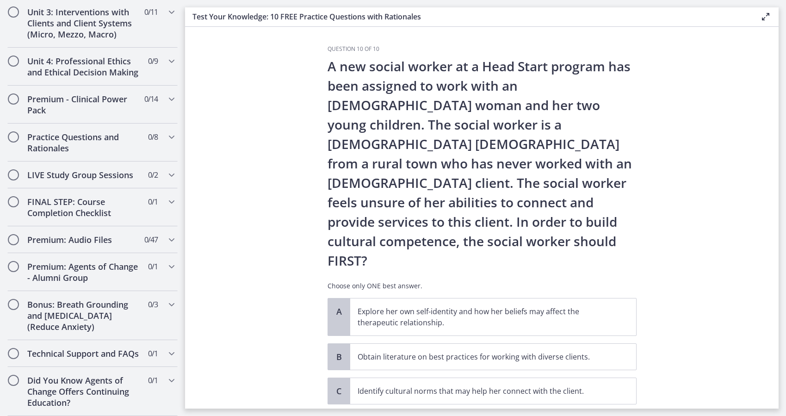
click at [444, 167] on p "A new social worker at a Head Start program has been assigned to work with an […" at bounding box center [482, 163] width 309 height 214
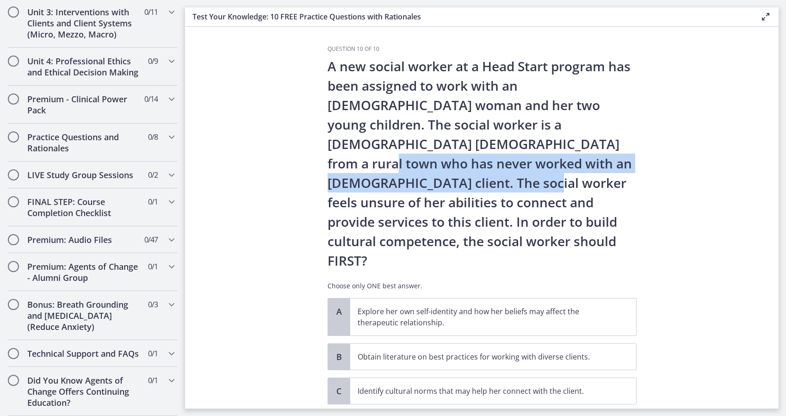
drag, startPoint x: 434, startPoint y: 147, endPoint x: 589, endPoint y: 163, distance: 155.4
click at [589, 163] on p "A new social worker at a Head Start program has been assigned to work with an […" at bounding box center [482, 163] width 309 height 214
drag, startPoint x: 589, startPoint y: 163, endPoint x: 527, endPoint y: 173, distance: 62.8
click at [527, 173] on p "A new social worker at a Head Start program has been assigned to work with an […" at bounding box center [482, 163] width 309 height 214
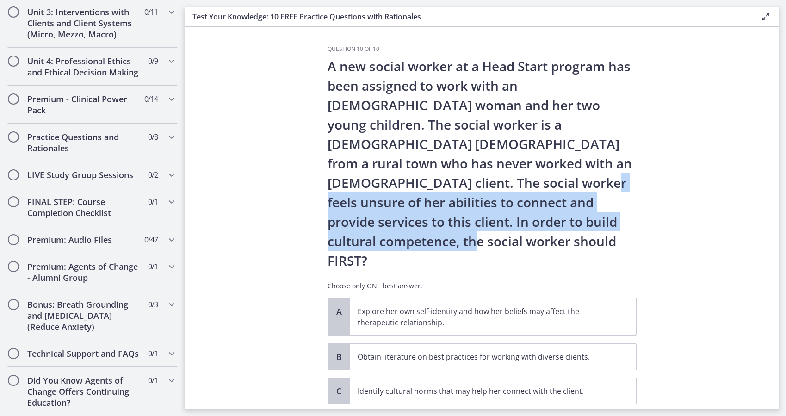
drag, startPoint x: 362, startPoint y: 182, endPoint x: 601, endPoint y: 219, distance: 242.0
click at [601, 219] on p "A new social worker at a Head Start program has been assigned to work with an […" at bounding box center [482, 163] width 309 height 214
drag, startPoint x: 601, startPoint y: 219, endPoint x: 552, endPoint y: 217, distance: 48.7
click at [552, 217] on p "A new social worker at a Head Start program has been assigned to work with an […" at bounding box center [482, 163] width 309 height 214
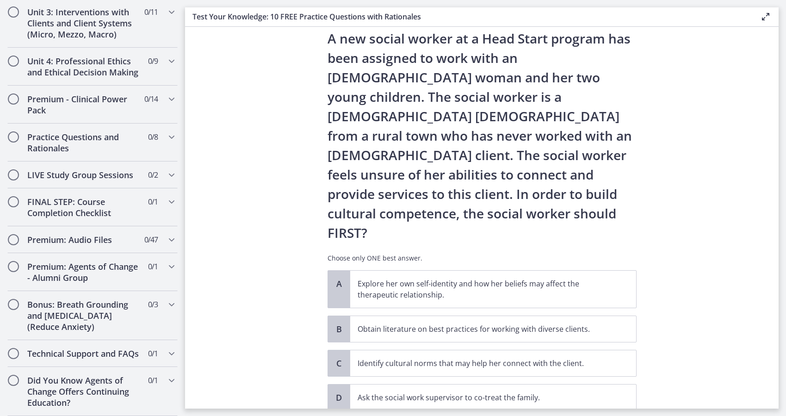
scroll to position [58, 0]
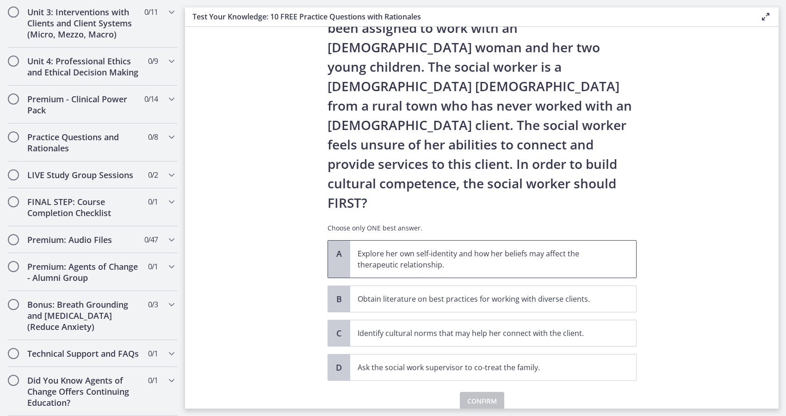
click at [424, 248] on p "Explore her own self-identity and how her beliefs may affect the therapeutic re…" at bounding box center [484, 259] width 253 height 22
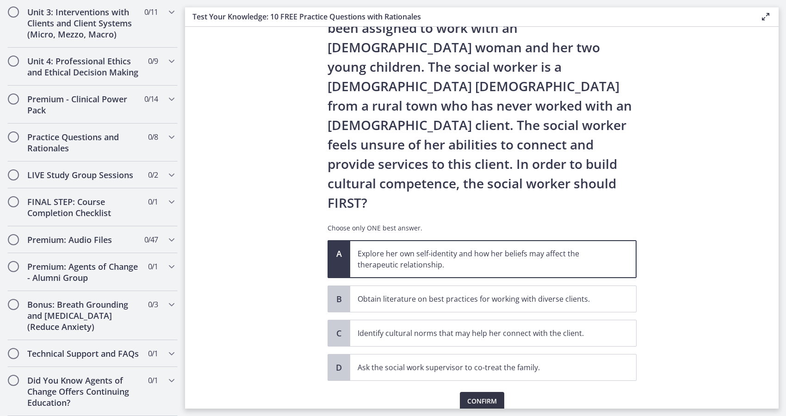
click at [488, 396] on span "Confirm" at bounding box center [482, 401] width 30 height 11
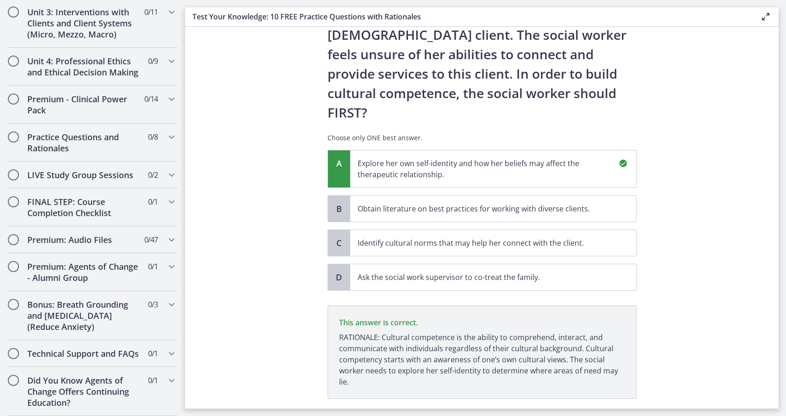
scroll to position [166, 0]
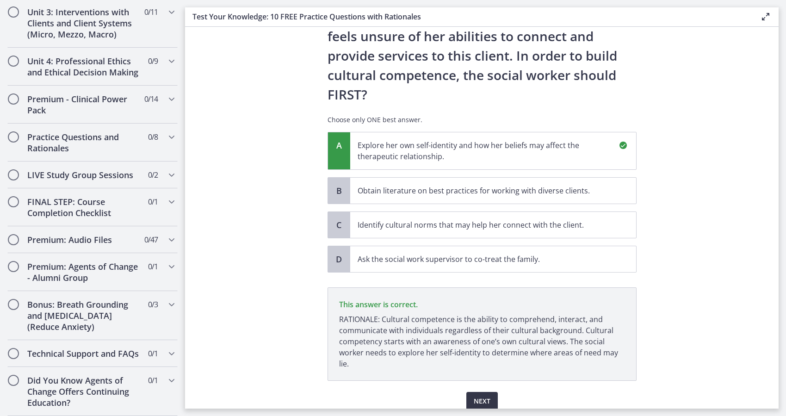
click at [484, 396] on span "Next" at bounding box center [482, 401] width 17 height 11
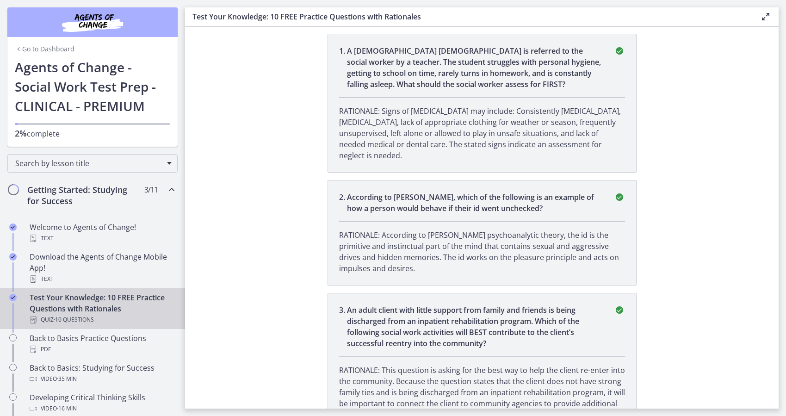
scroll to position [0, 0]
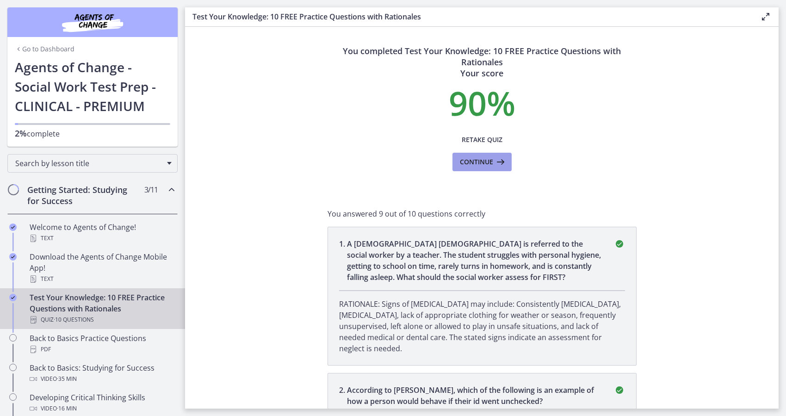
click at [488, 166] on span "Continue" at bounding box center [476, 161] width 33 height 11
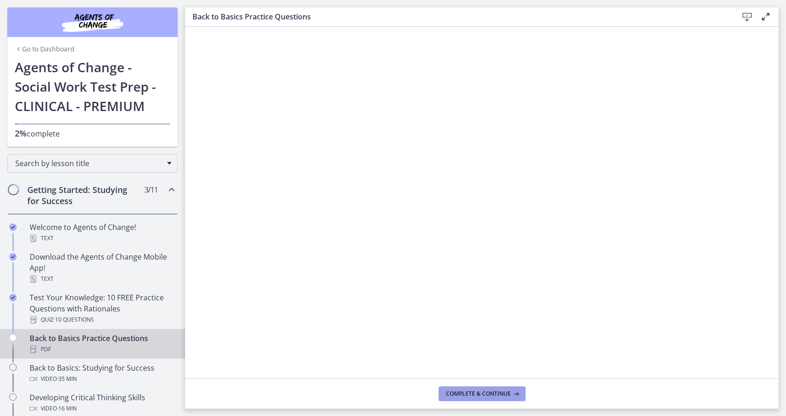
click at [468, 395] on span "Complete & continue" at bounding box center [478, 393] width 65 height 7
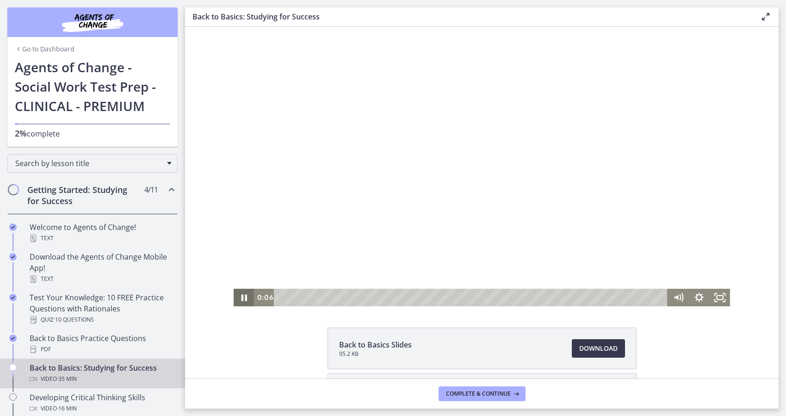
click at [242, 296] on icon "Pause" at bounding box center [244, 297] width 6 height 7
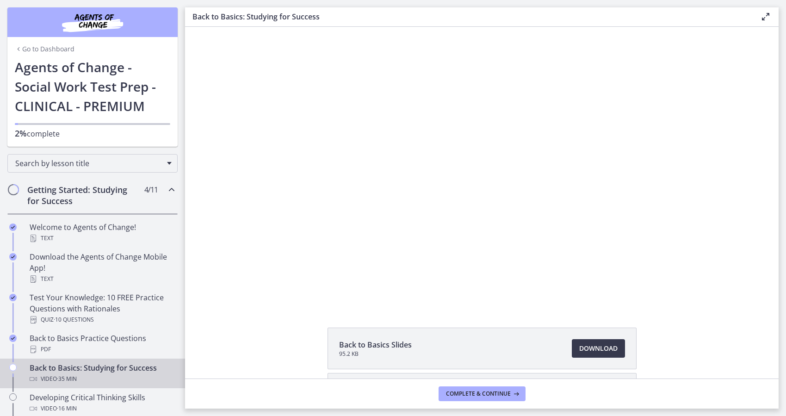
click at [743, 93] on div "Click for sound @keyframes VOLUME_SMALL_WAVE_FLASH { 0% { opacity: 0; } 33% { o…" at bounding box center [482, 166] width 594 height 279
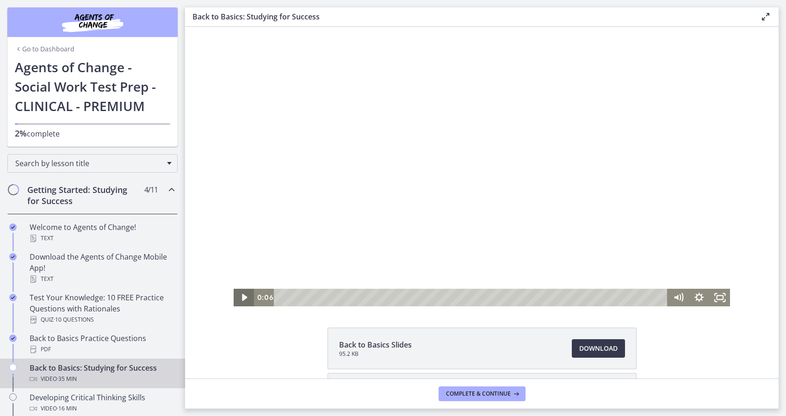
click at [238, 302] on icon "Play Video" at bounding box center [244, 298] width 21 height 18
drag, startPoint x: 674, startPoint y: 241, endPoint x: 673, endPoint y: 250, distance: 9.3
click at [675, 250] on div "Volume" at bounding box center [678, 249] width 7 height 7
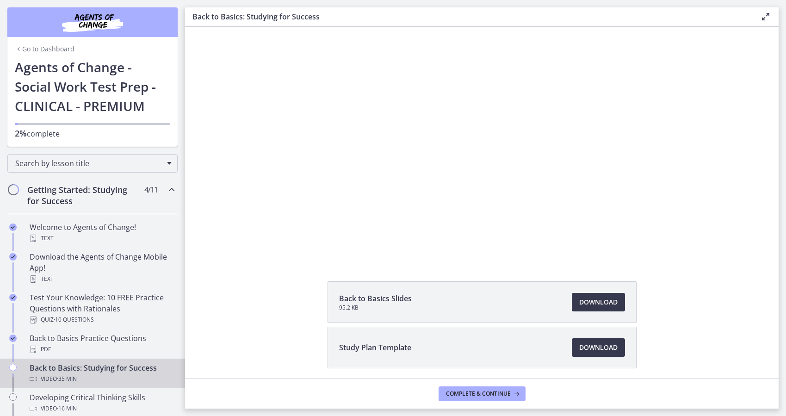
scroll to position [81, 0]
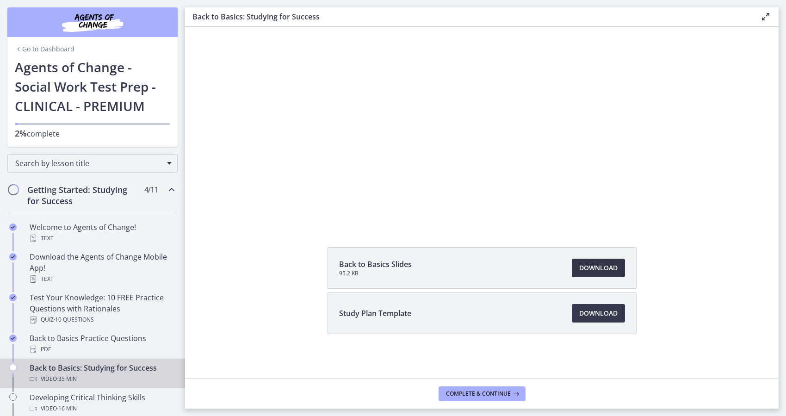
click at [611, 271] on span "Download Opens in a new window" at bounding box center [598, 267] width 38 height 11
click at [600, 310] on span "Download Opens in a new window" at bounding box center [598, 313] width 38 height 11
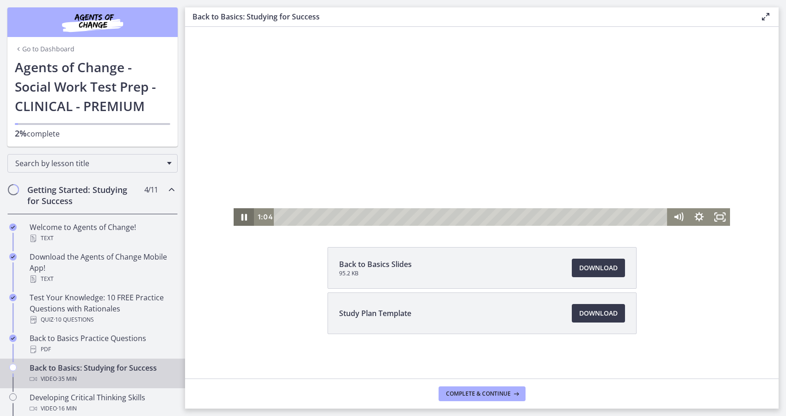
click at [240, 221] on icon "Pause" at bounding box center [244, 217] width 21 height 18
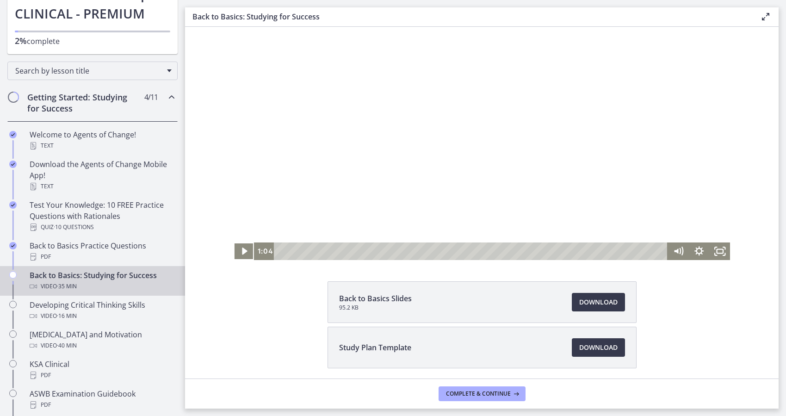
scroll to position [0, 0]
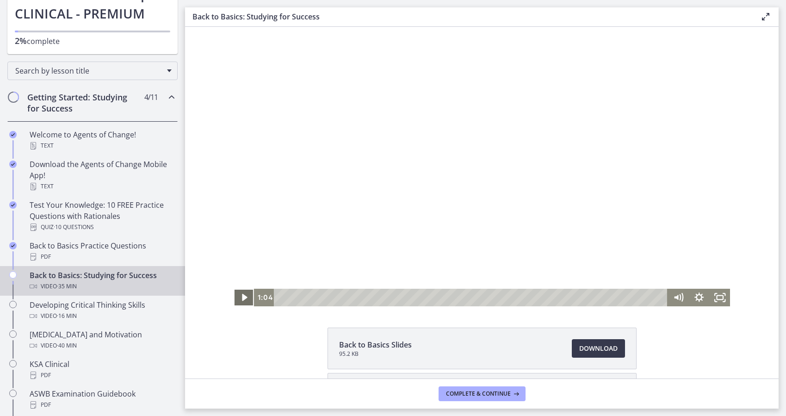
click at [242, 299] on icon "Play Video" at bounding box center [245, 297] width 6 height 7
click at [299, 297] on div "1:55" at bounding box center [472, 298] width 381 height 18
click at [304, 297] on div "2:26" at bounding box center [472, 298] width 381 height 18
click at [246, 292] on icon "Pause" at bounding box center [243, 297] width 25 height 21
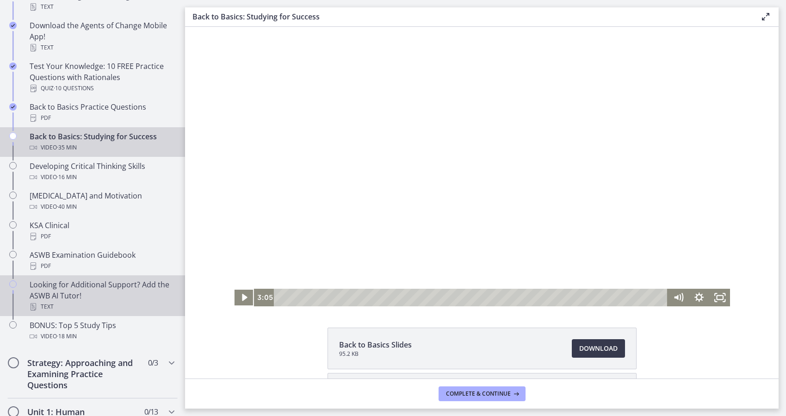
scroll to position [185, 0]
